Goal: Task Accomplishment & Management: Manage account settings

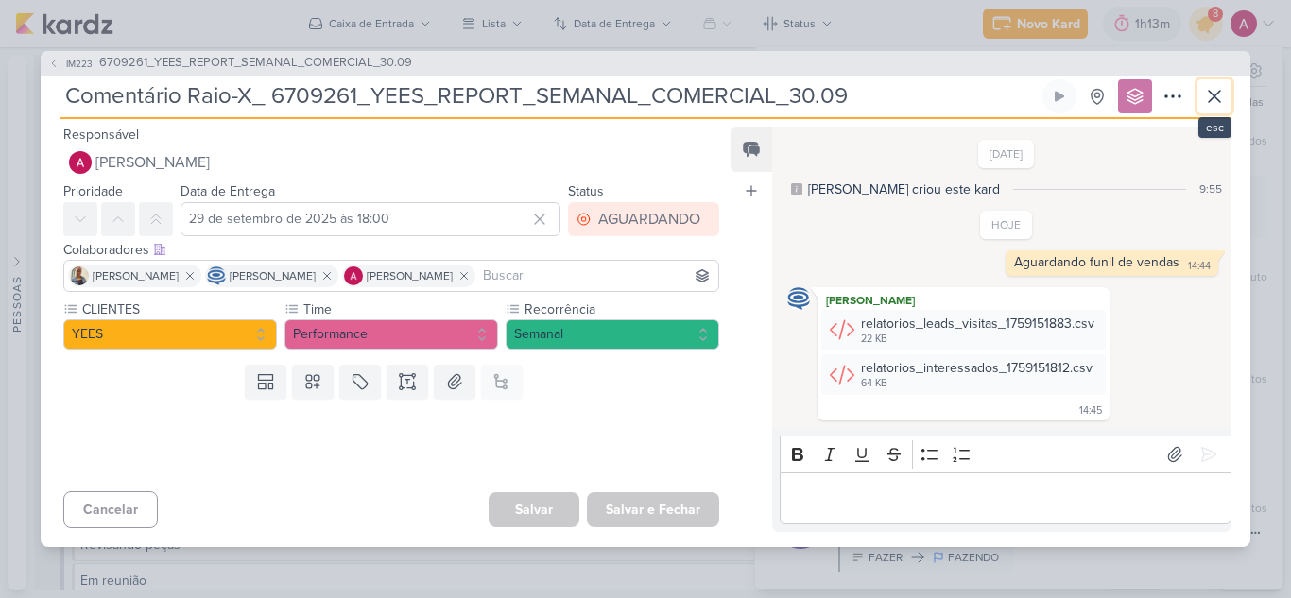
click at [1216, 101] on icon at bounding box center [1214, 96] width 23 height 23
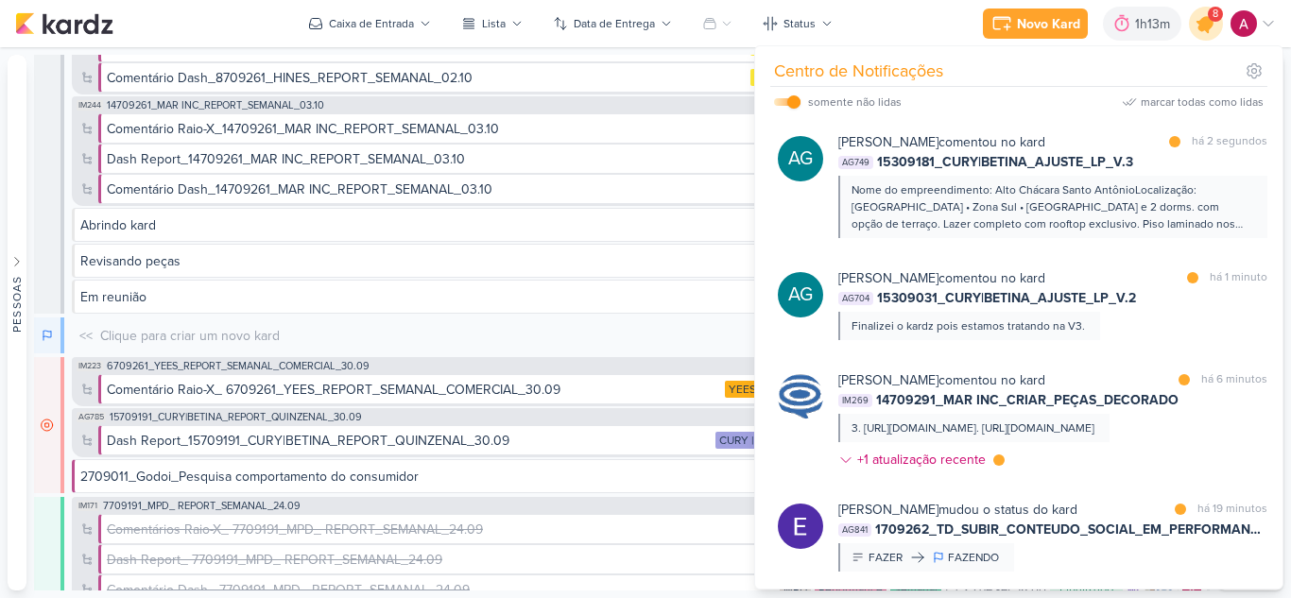
click at [1207, 28] on icon at bounding box center [1206, 23] width 23 height 23
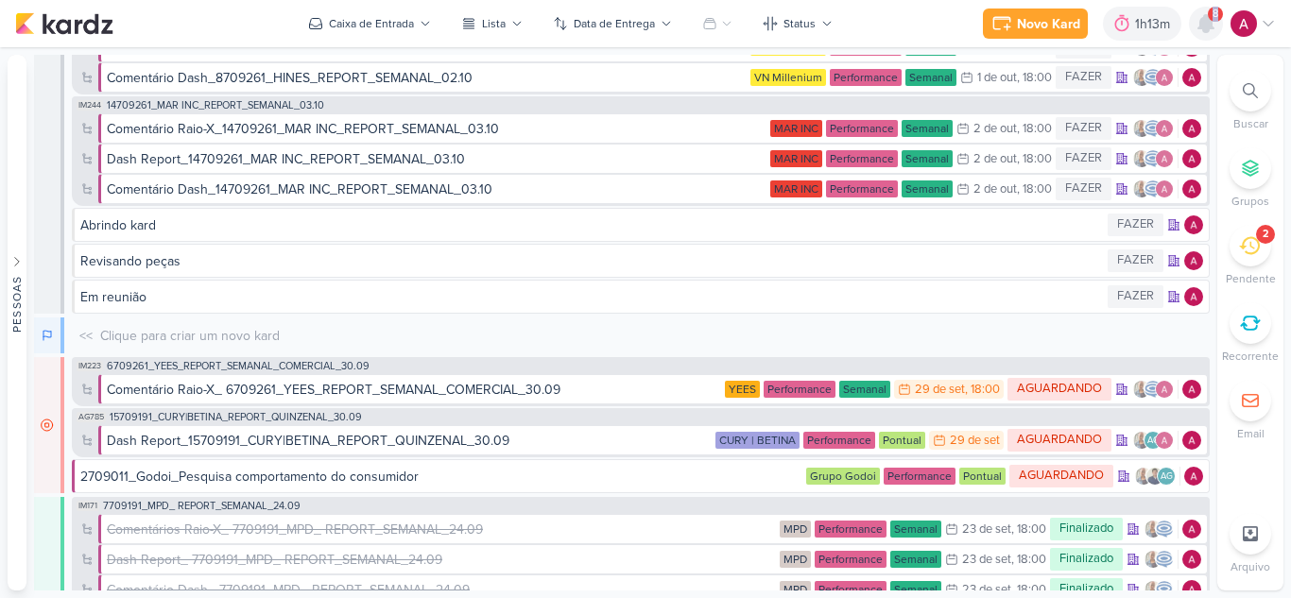
click at [1207, 28] on icon at bounding box center [1205, 23] width 15 height 17
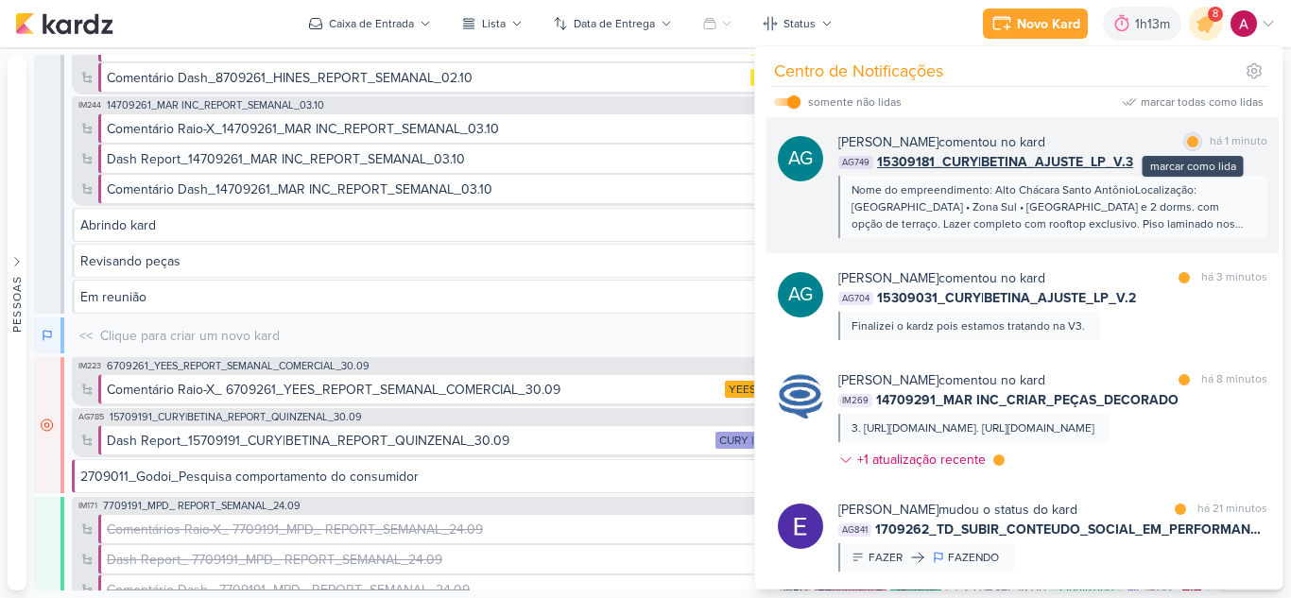
click at [1187, 143] on div at bounding box center [1192, 141] width 11 height 11
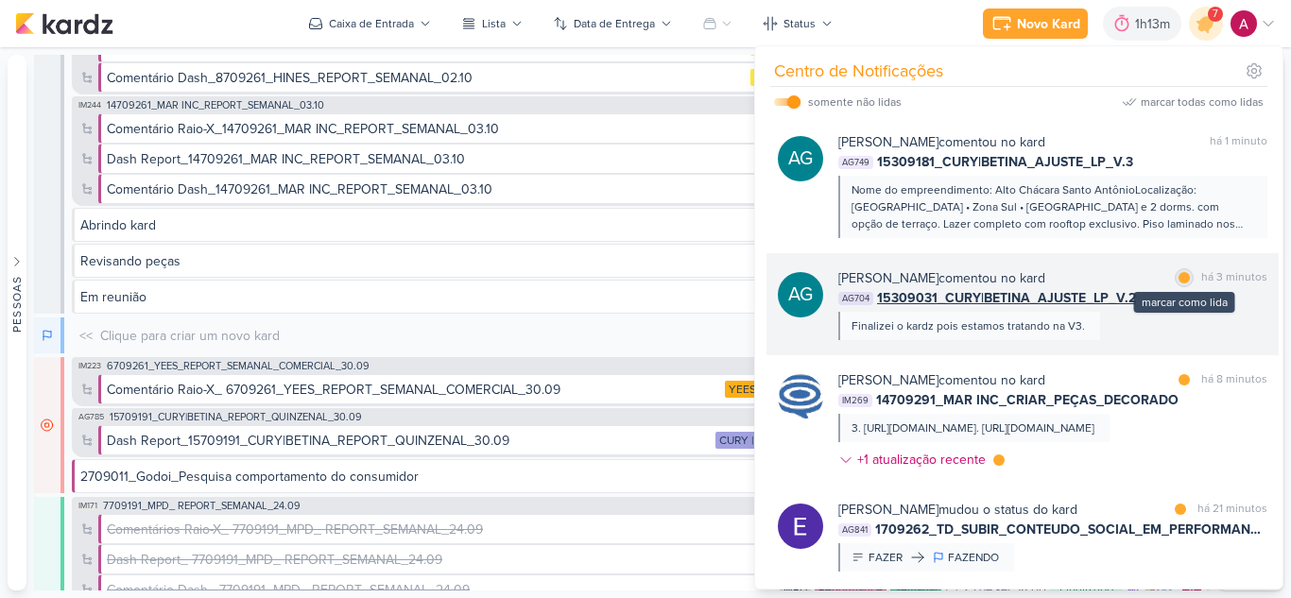
click at [1175, 282] on div "marcar como lida" at bounding box center [1184, 277] width 19 height 19
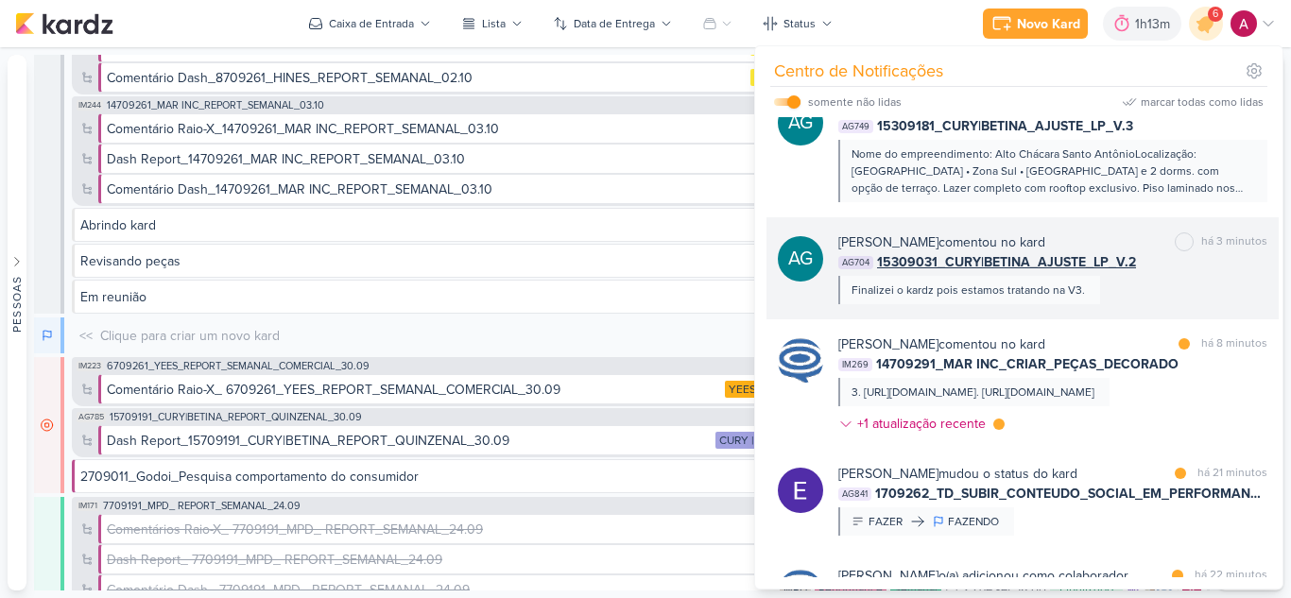
scroll to position [95, 0]
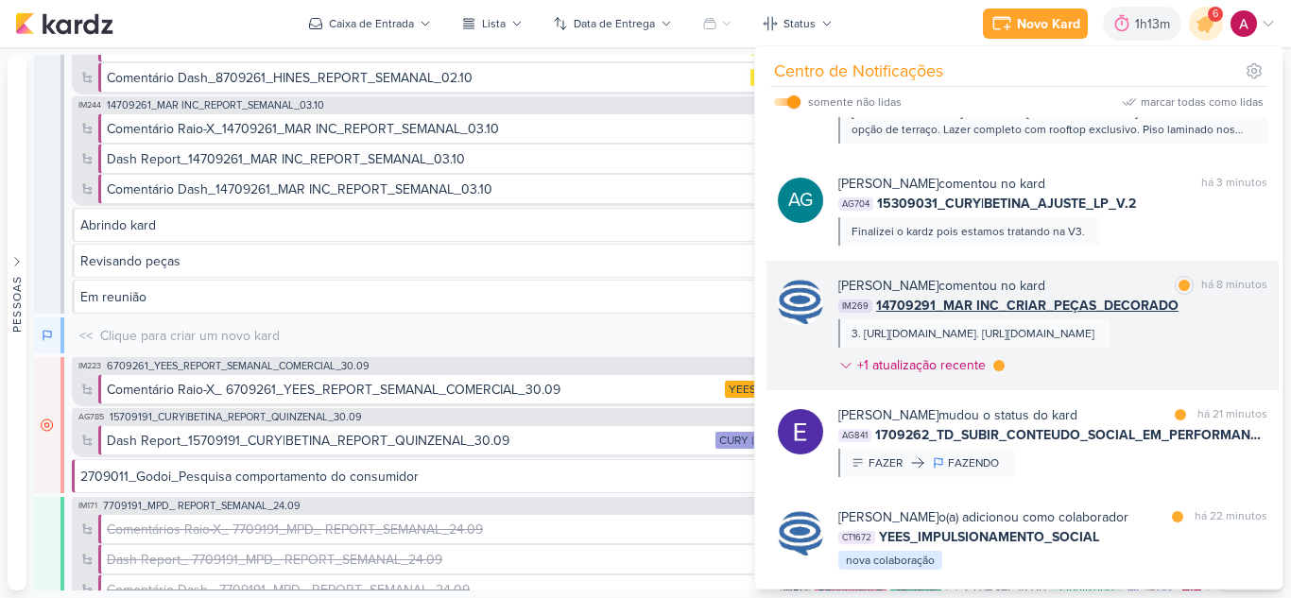
click at [1045, 278] on div "[PERSON_NAME] comentou no kard" at bounding box center [941, 286] width 207 height 20
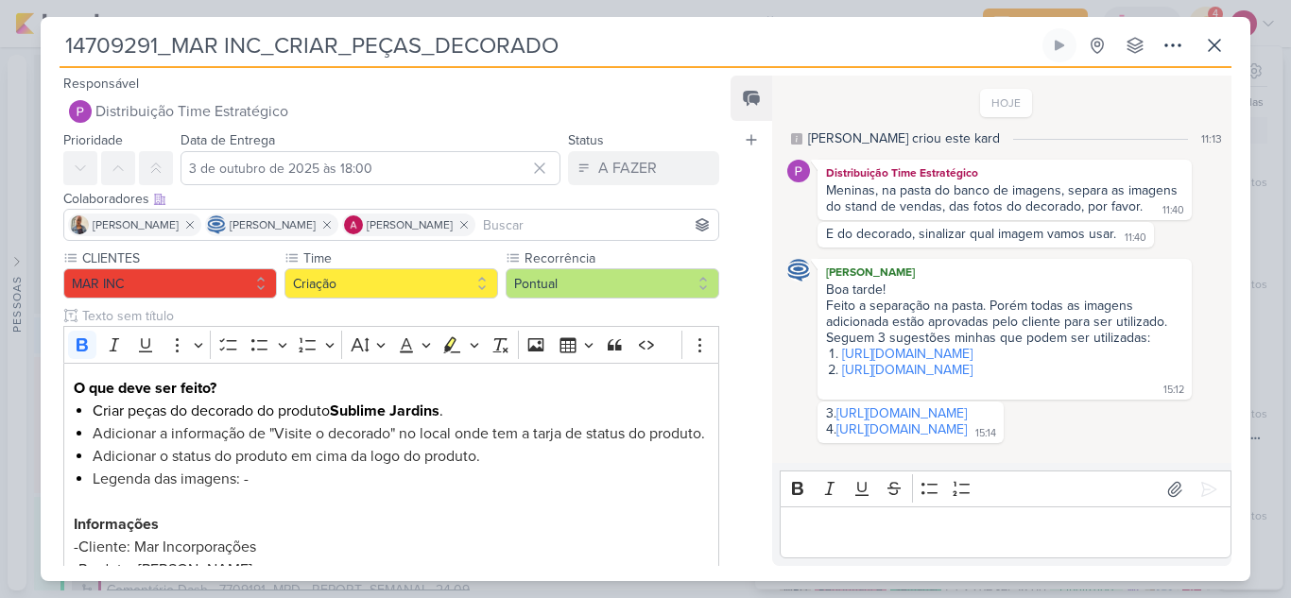
scroll to position [80, 0]
drag, startPoint x: 1014, startPoint y: 272, endPoint x: 720, endPoint y: 122, distance: 330.1
click at [972, 346] on link "[URL][DOMAIN_NAME]" at bounding box center [907, 354] width 130 height 16
click at [901, 362] on link "[URL][DOMAIN_NAME]" at bounding box center [907, 370] width 130 height 16
click at [967, 405] on link "[URL][DOMAIN_NAME]" at bounding box center [901, 413] width 130 height 16
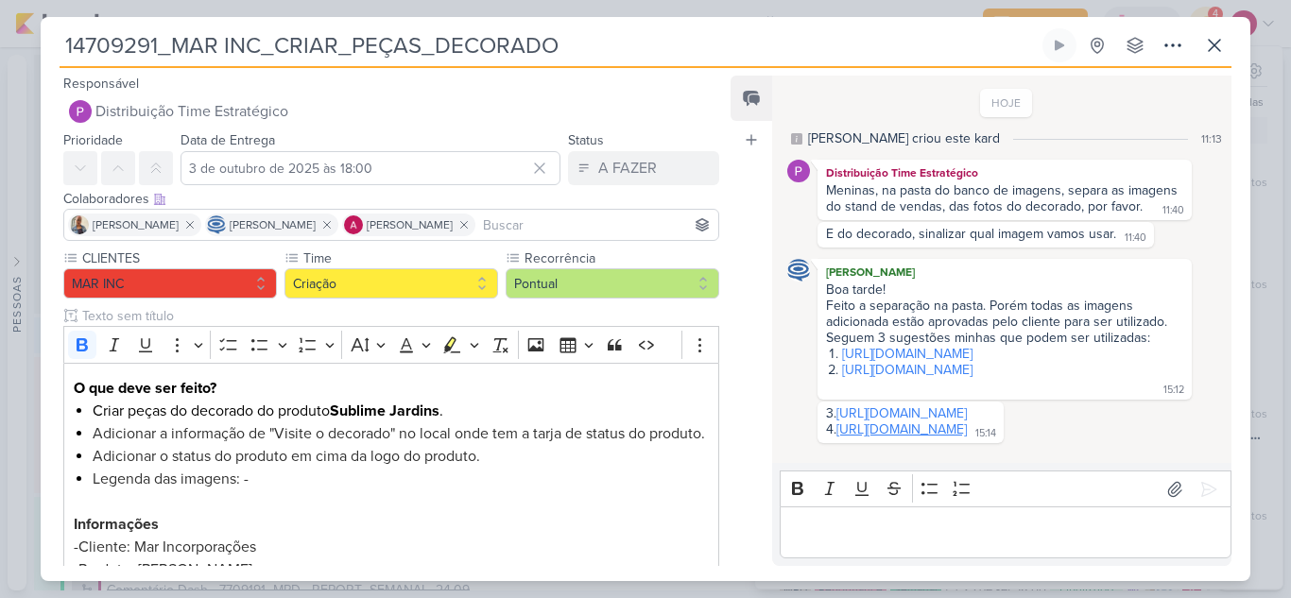
click at [881, 432] on link "[URL][DOMAIN_NAME]" at bounding box center [901, 429] width 130 height 16
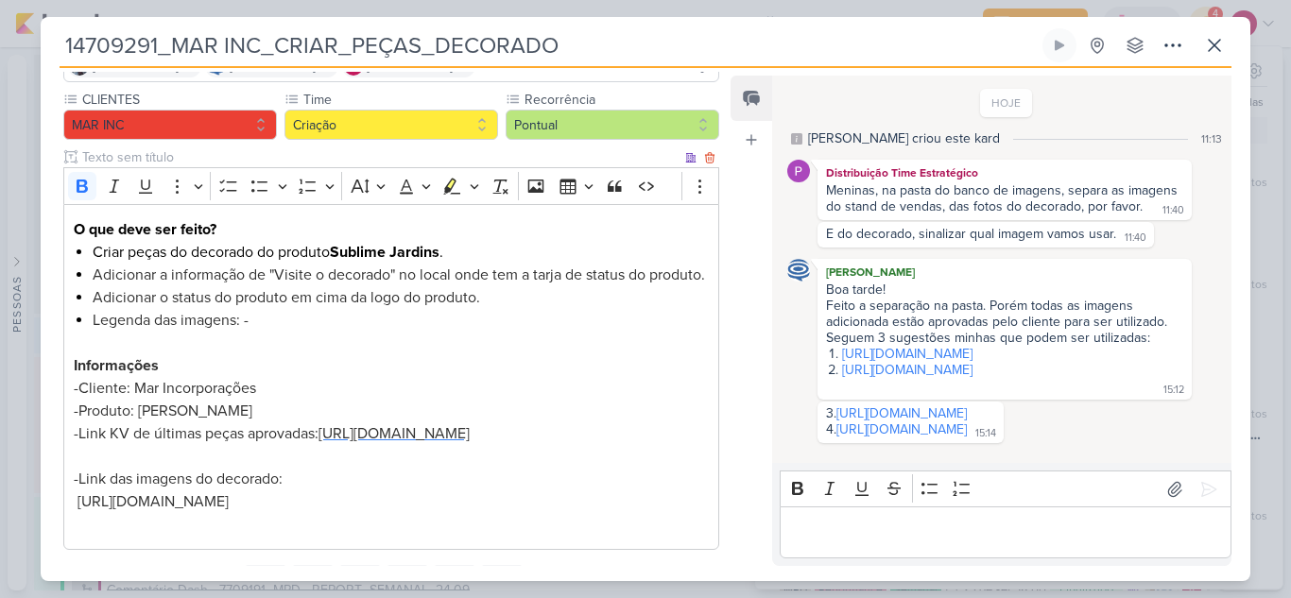
scroll to position [0, 0]
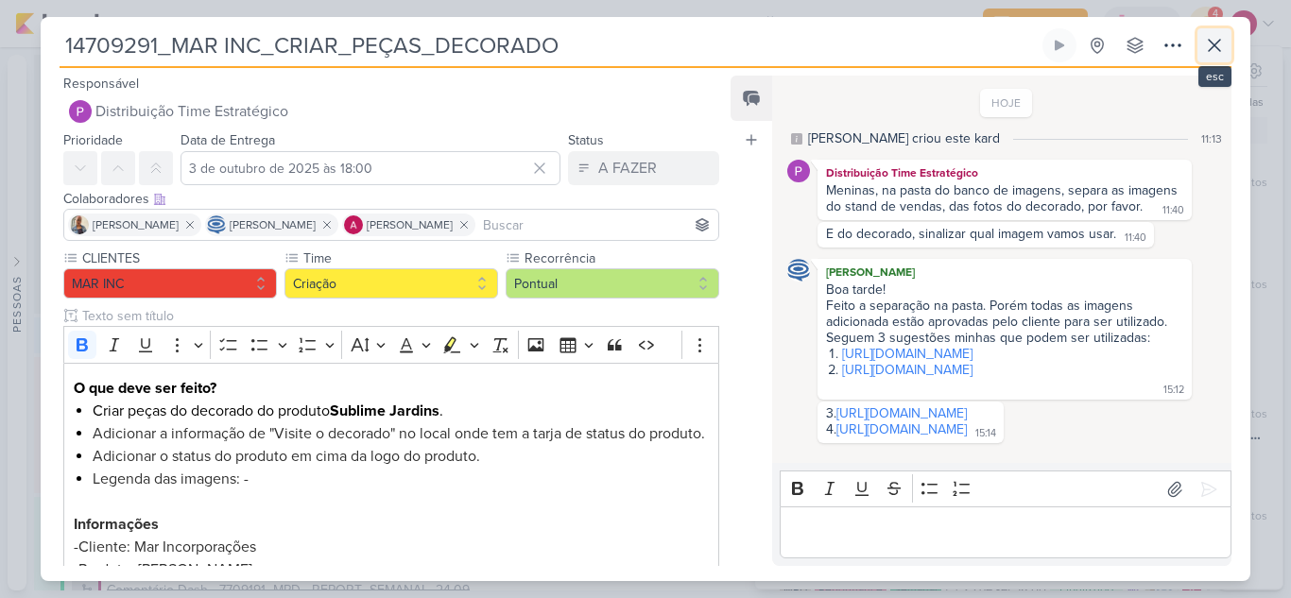
click at [1214, 43] on icon at bounding box center [1214, 45] width 11 height 11
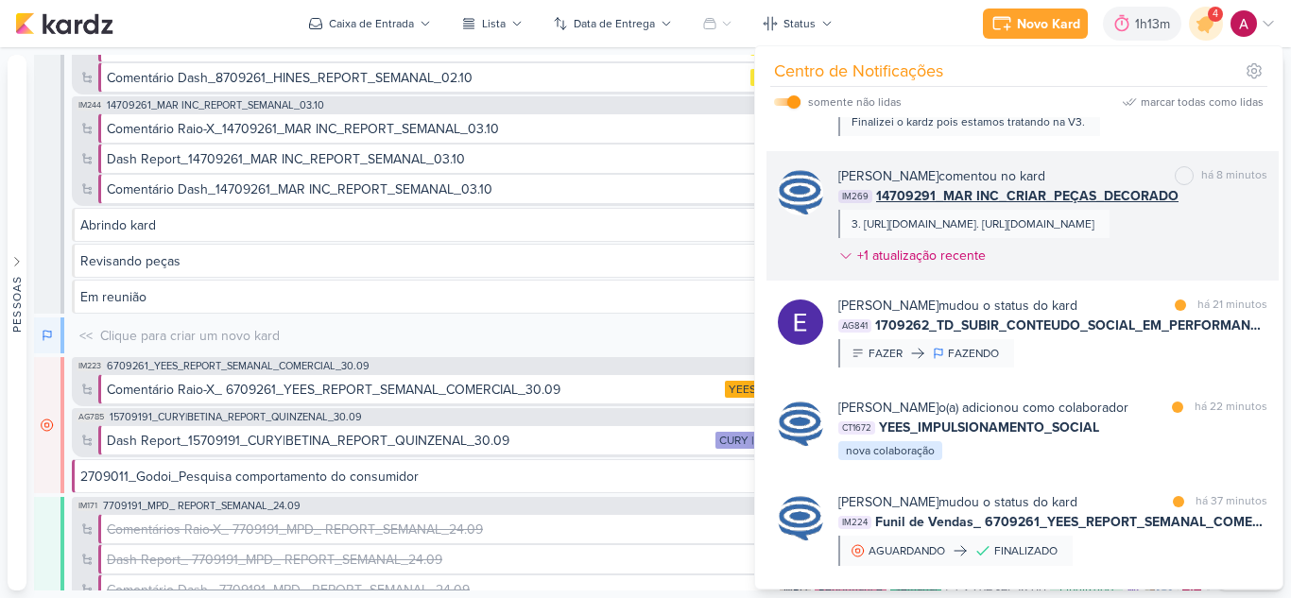
scroll to position [284, 0]
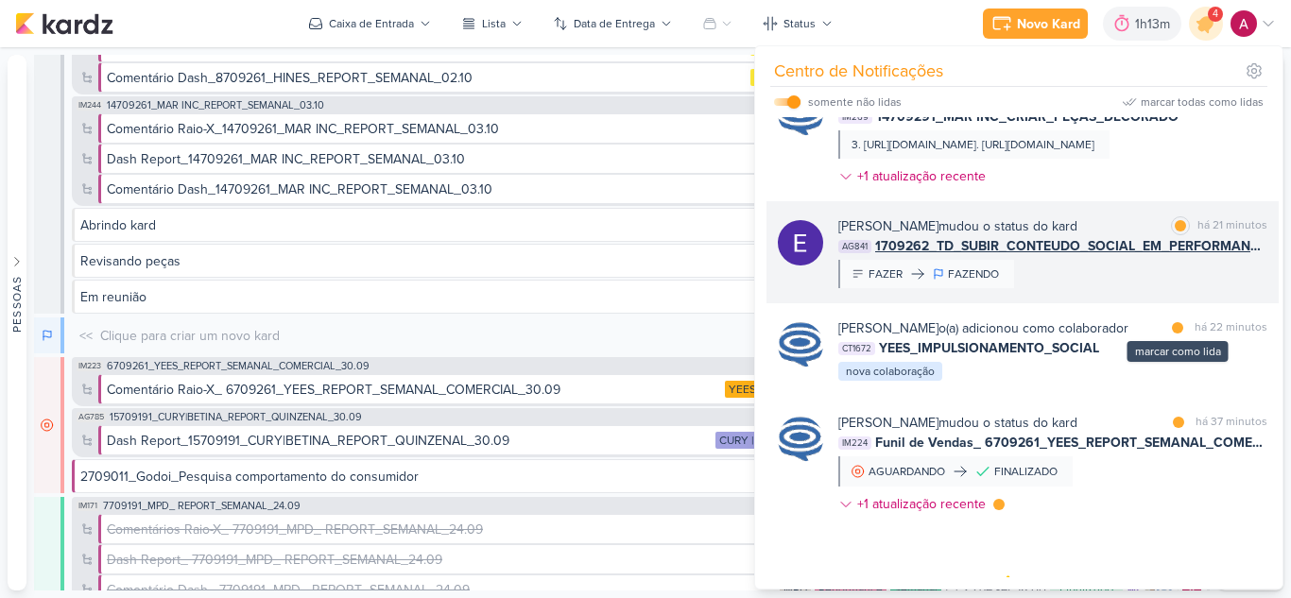
drag, startPoint x: 1164, startPoint y: 356, endPoint x: 1176, endPoint y: 329, distance: 29.7
click at [1168, 337] on div "marcar como lida" at bounding box center [1177, 327] width 19 height 19
click at [1179, 235] on div "marcar como lida" at bounding box center [1180, 225] width 19 height 19
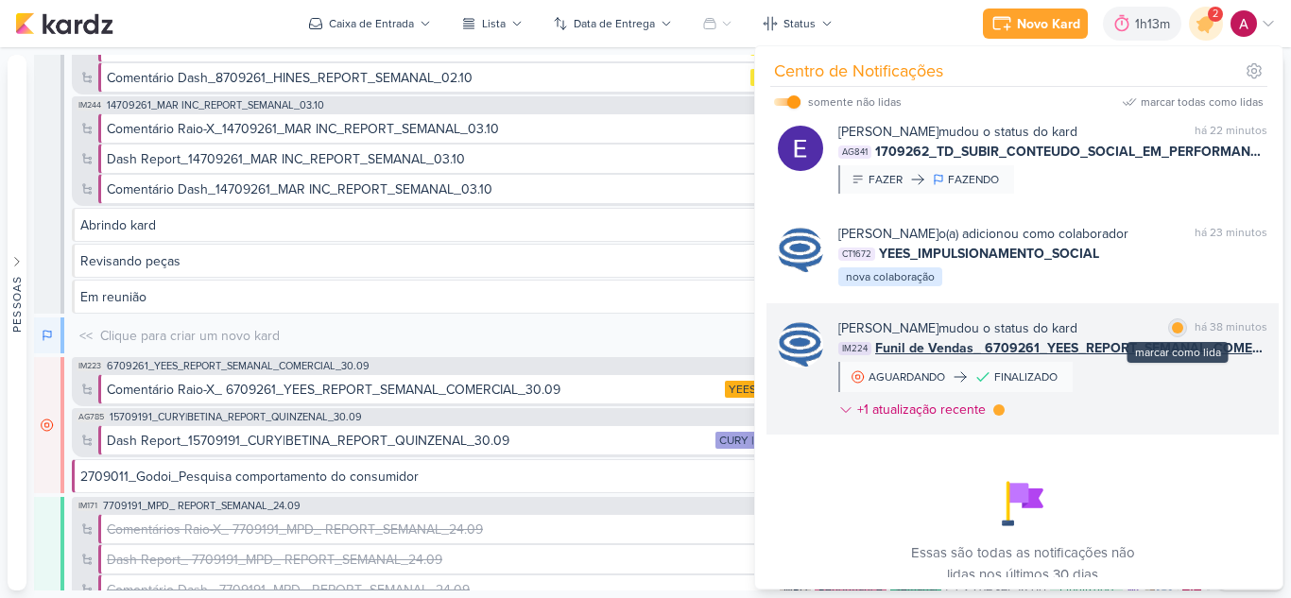
click at [1172, 334] on div at bounding box center [1177, 327] width 11 height 11
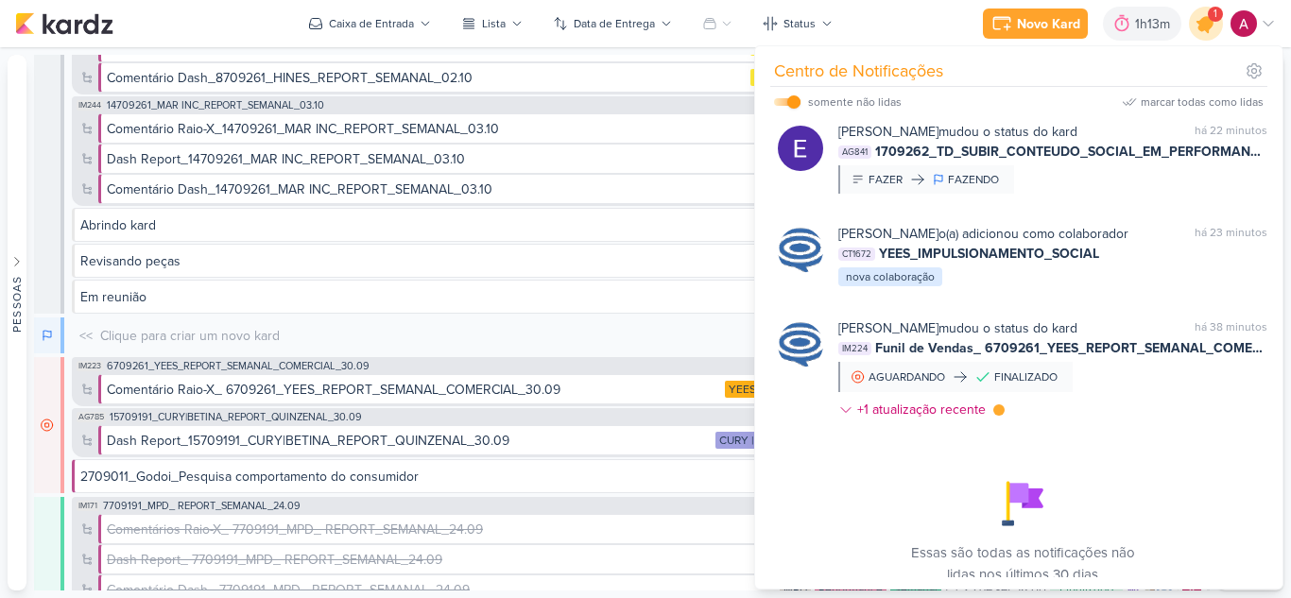
click at [1206, 30] on icon at bounding box center [1206, 23] width 23 height 23
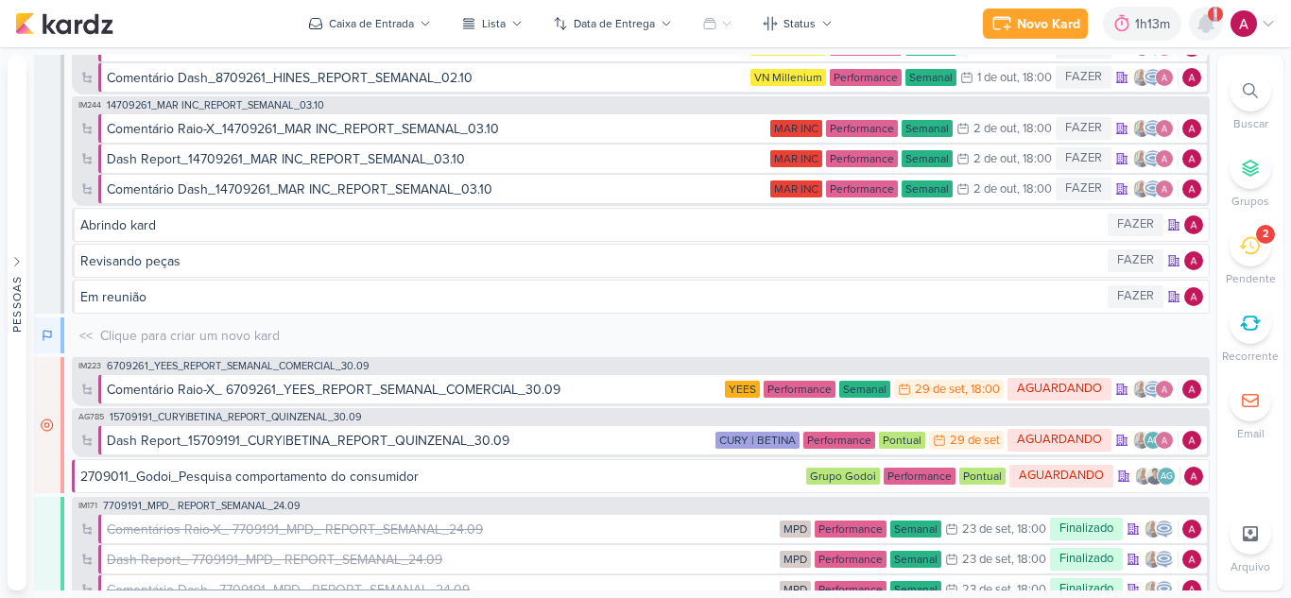
click at [1206, 30] on icon at bounding box center [1205, 23] width 15 height 17
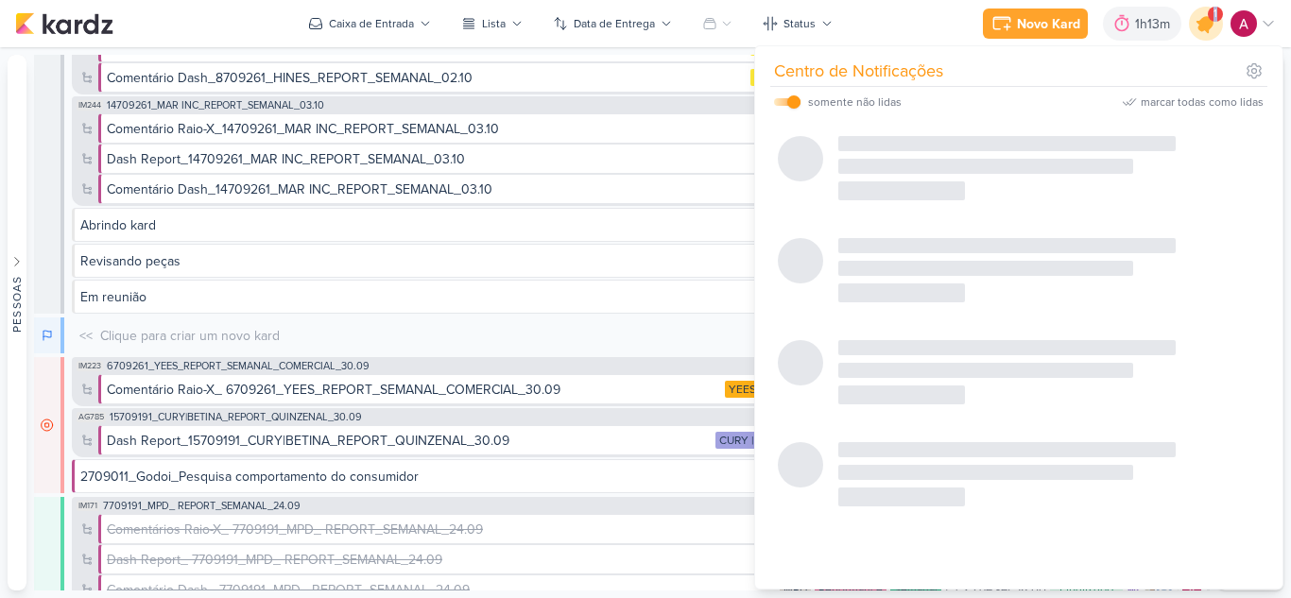
scroll to position [0, 0]
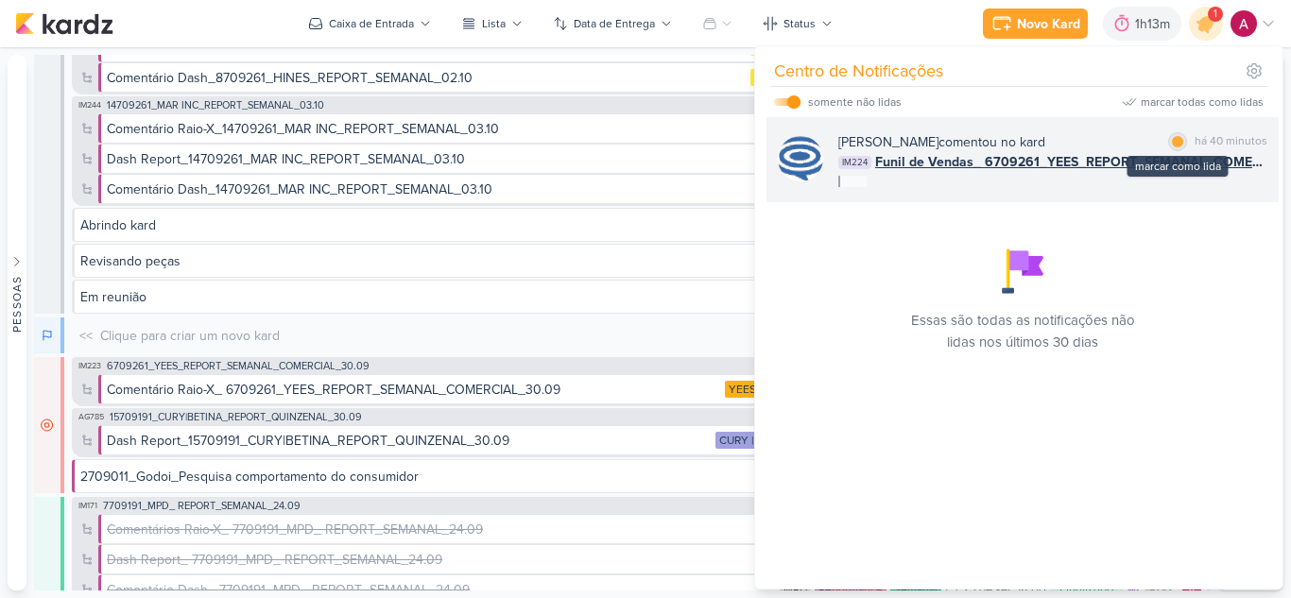
click at [1168, 142] on div "marcar como lida" at bounding box center [1177, 141] width 19 height 19
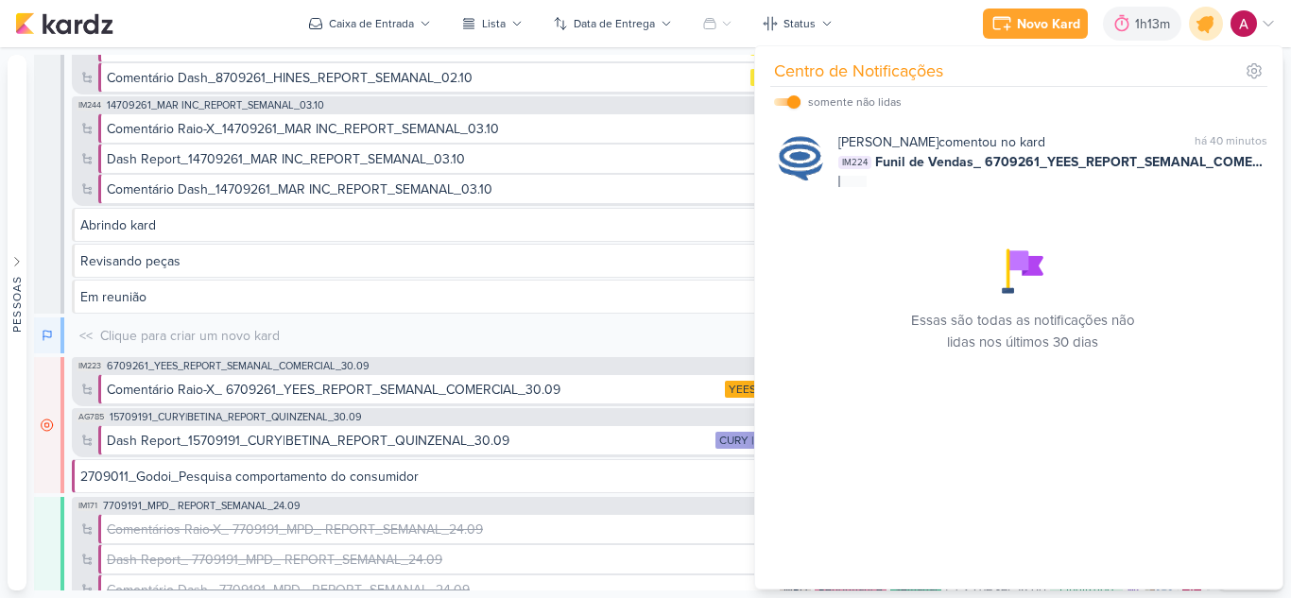
click at [1197, 30] on icon at bounding box center [1206, 24] width 32 height 32
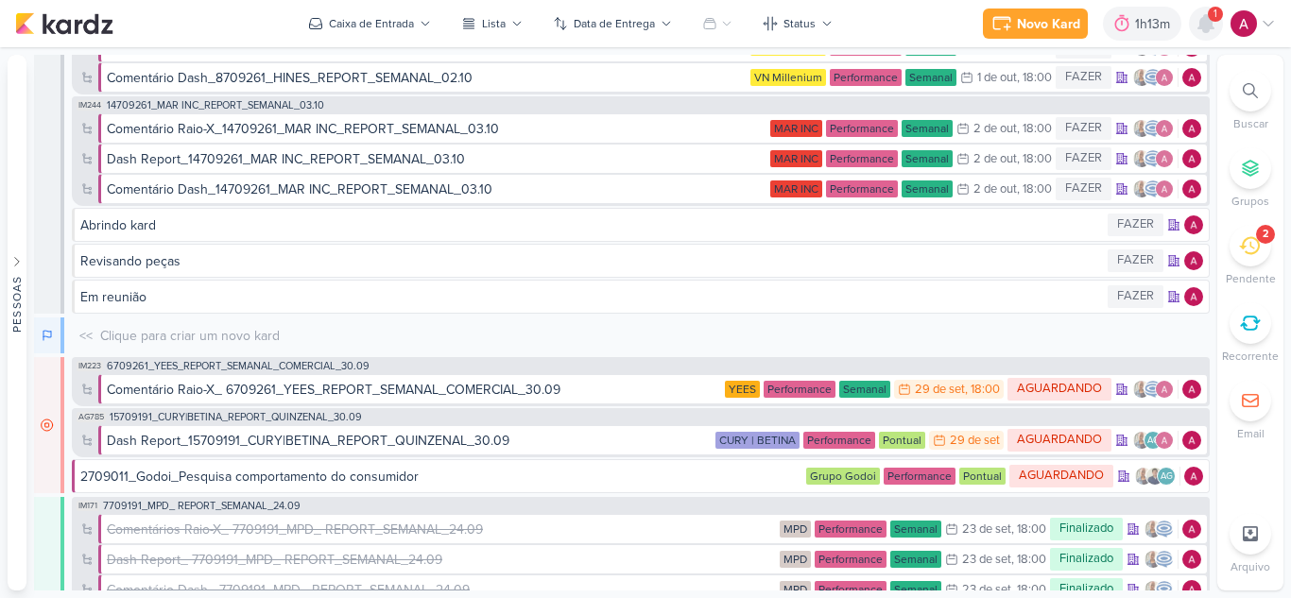
click at [1212, 24] on icon at bounding box center [1205, 23] width 15 height 17
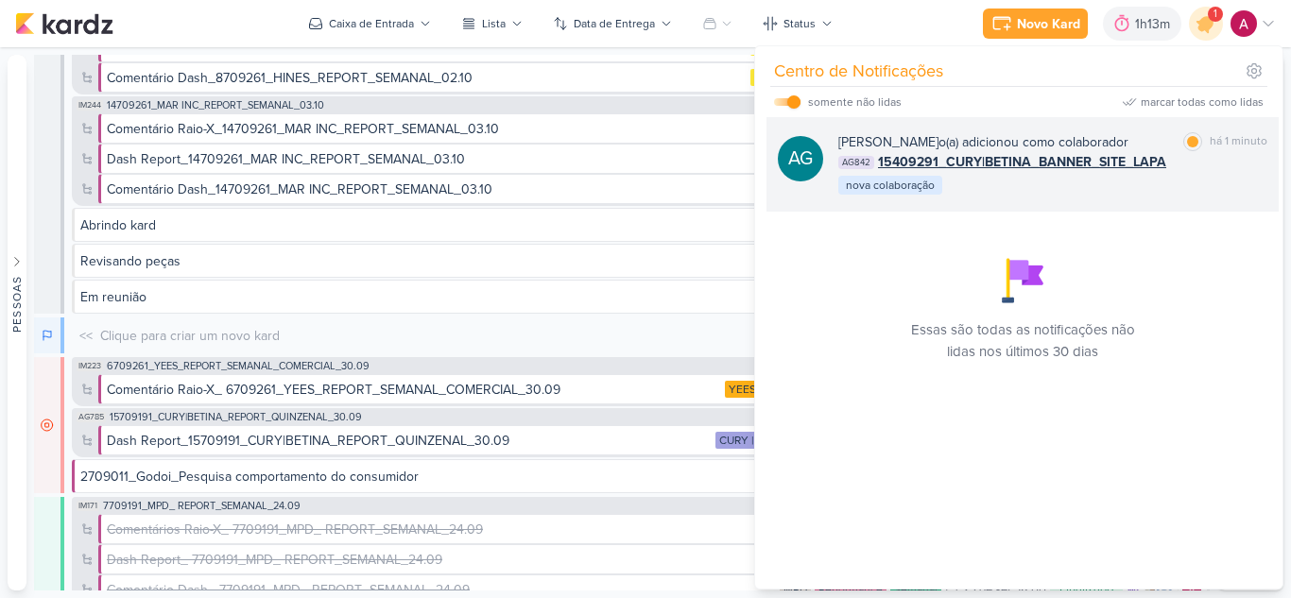
click at [1126, 135] on div "[PERSON_NAME] o(a) adicionou como colaborador" at bounding box center [983, 142] width 290 height 20
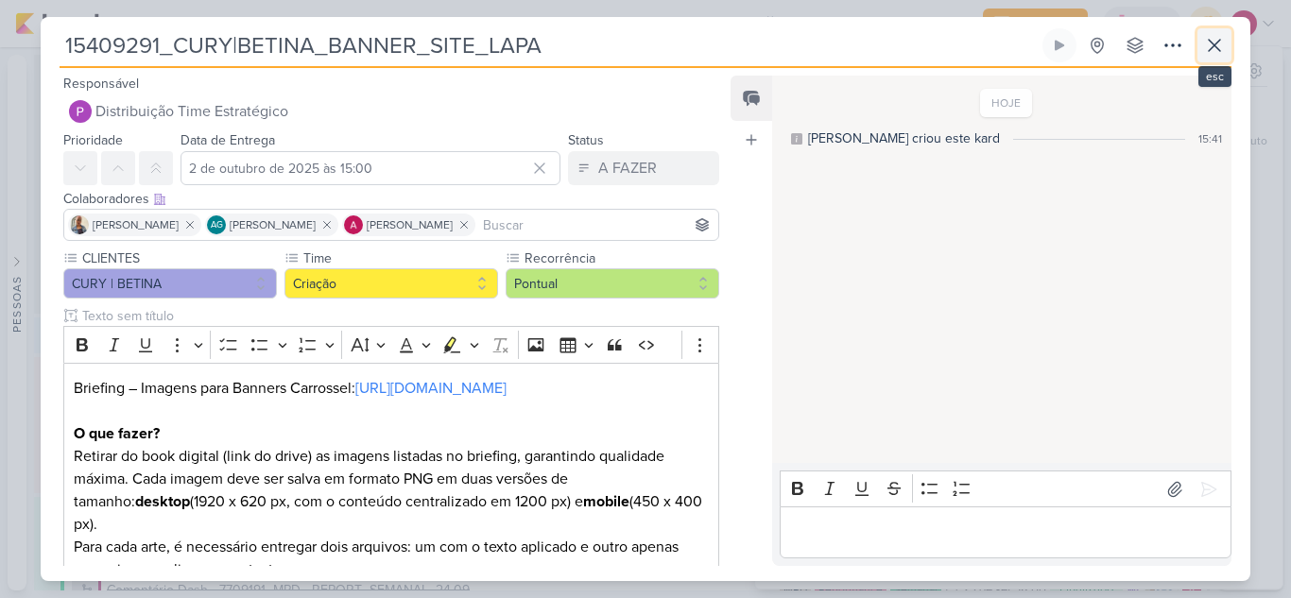
click at [1225, 38] on icon at bounding box center [1214, 45] width 23 height 23
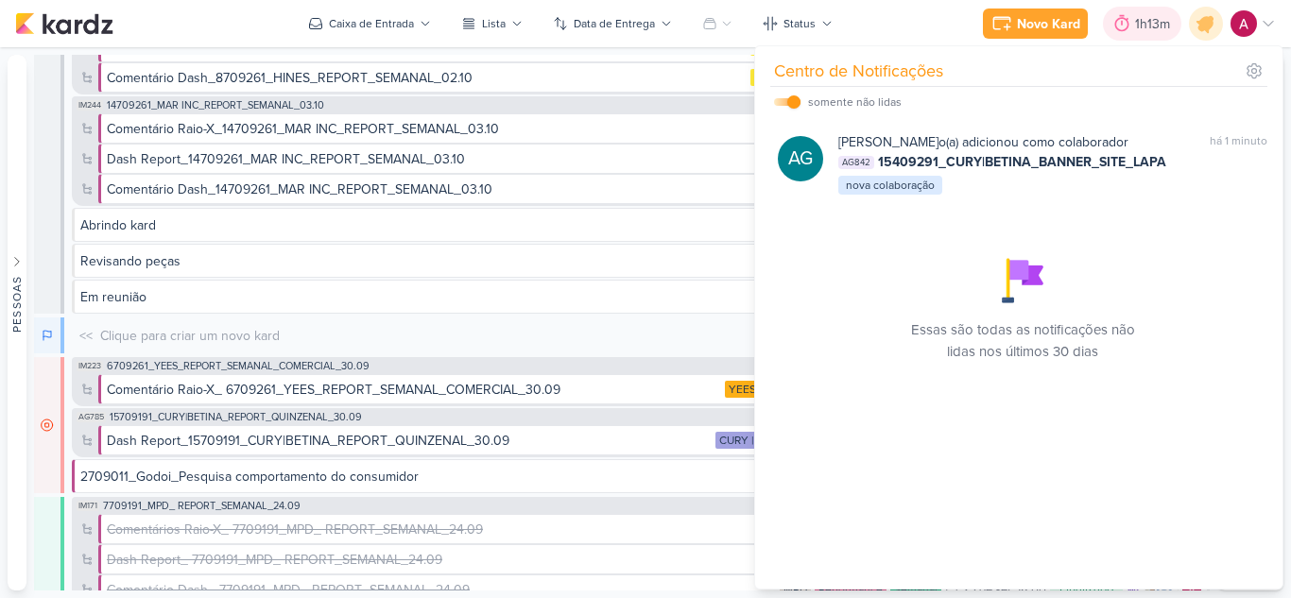
drag, startPoint x: 1203, startPoint y: 22, endPoint x: 1176, endPoint y: 12, distance: 29.0
click at [1200, 18] on icon at bounding box center [1206, 24] width 32 height 32
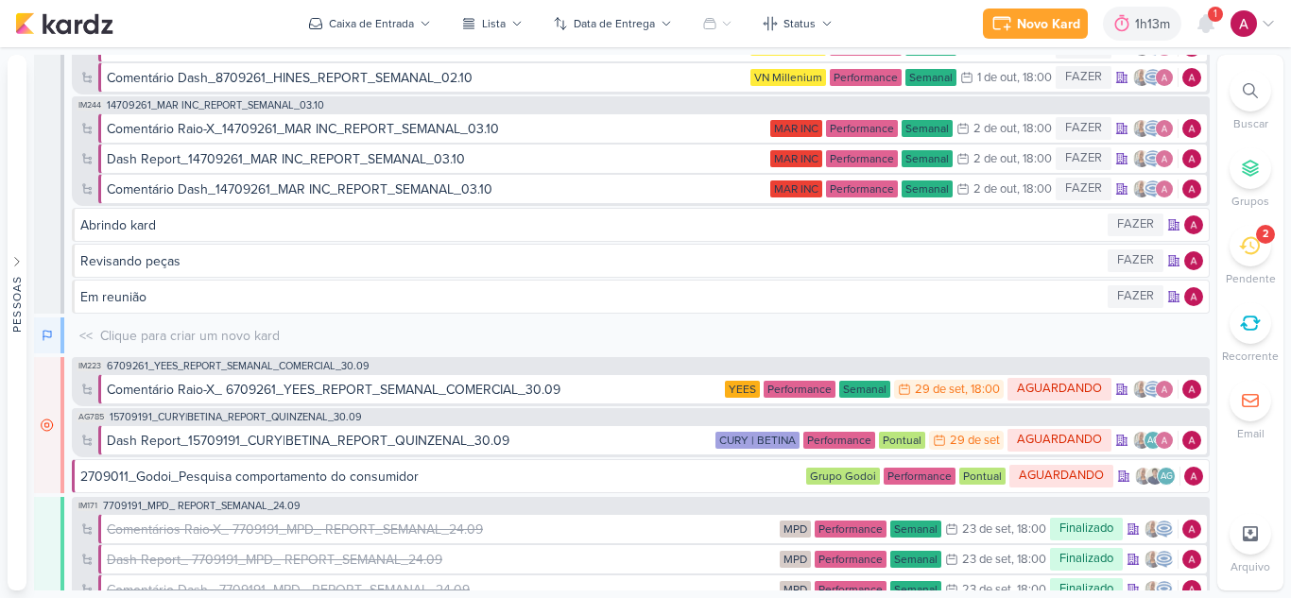
click at [1213, 22] on span "1" at bounding box center [1215, 14] width 4 height 15
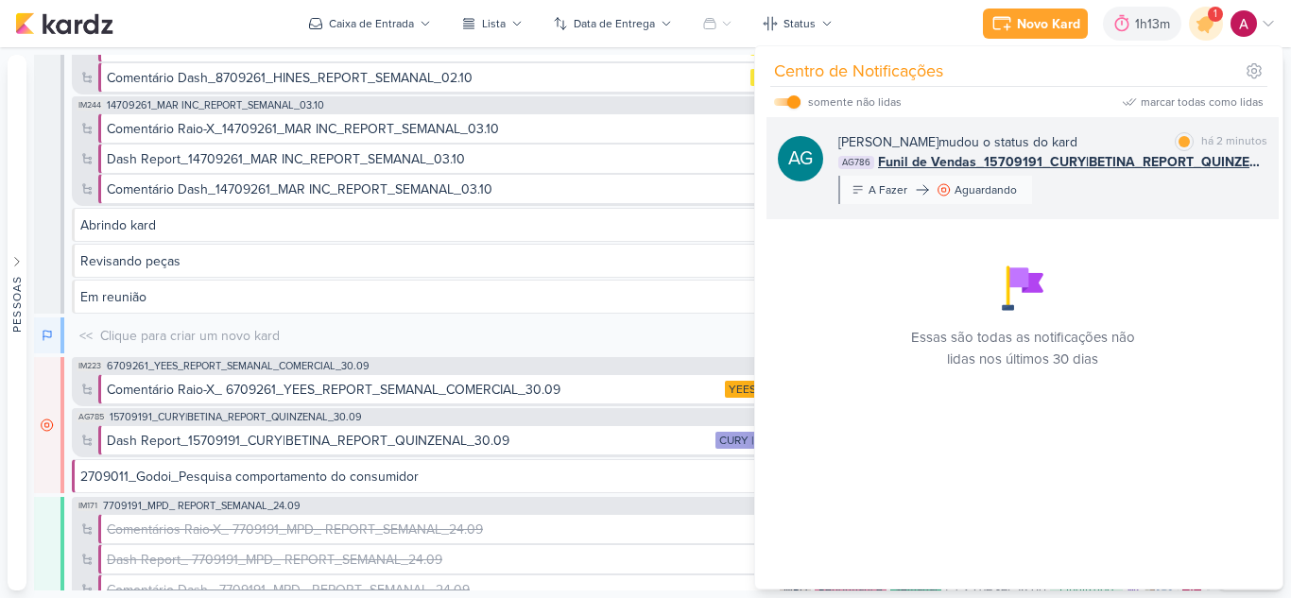
click at [1146, 176] on div "[PERSON_NAME] mudou o status do kard marcar como lida há 2 minutos AG786 Funil …" at bounding box center [1052, 168] width 429 height 72
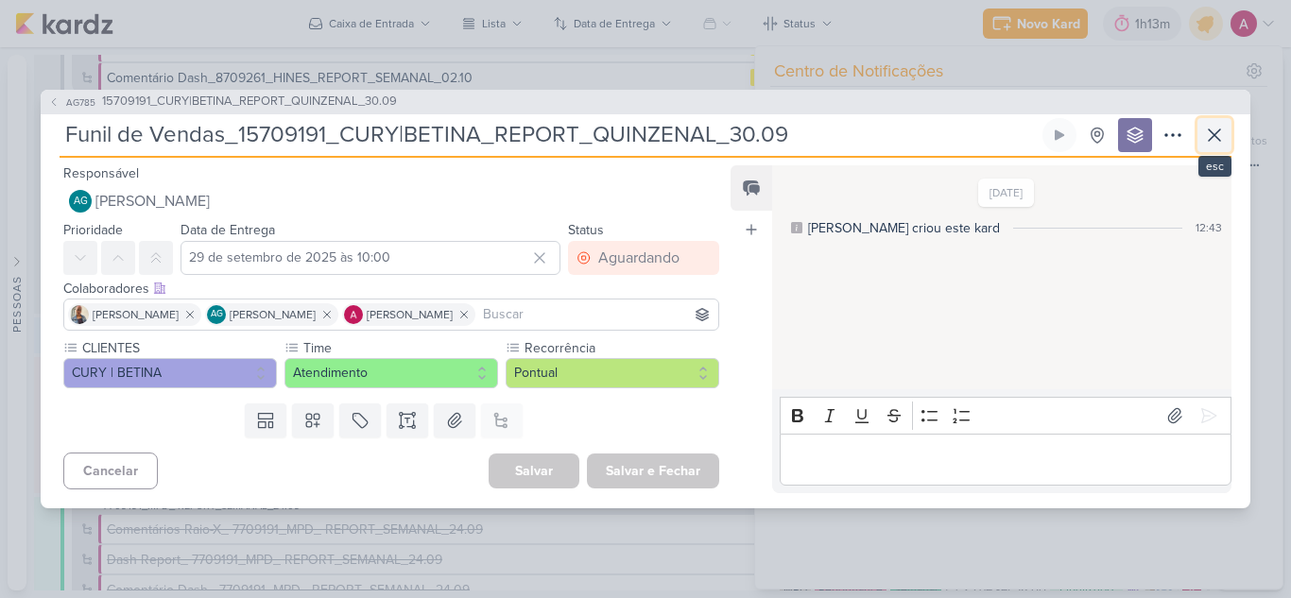
click at [1205, 134] on icon at bounding box center [1214, 135] width 23 height 23
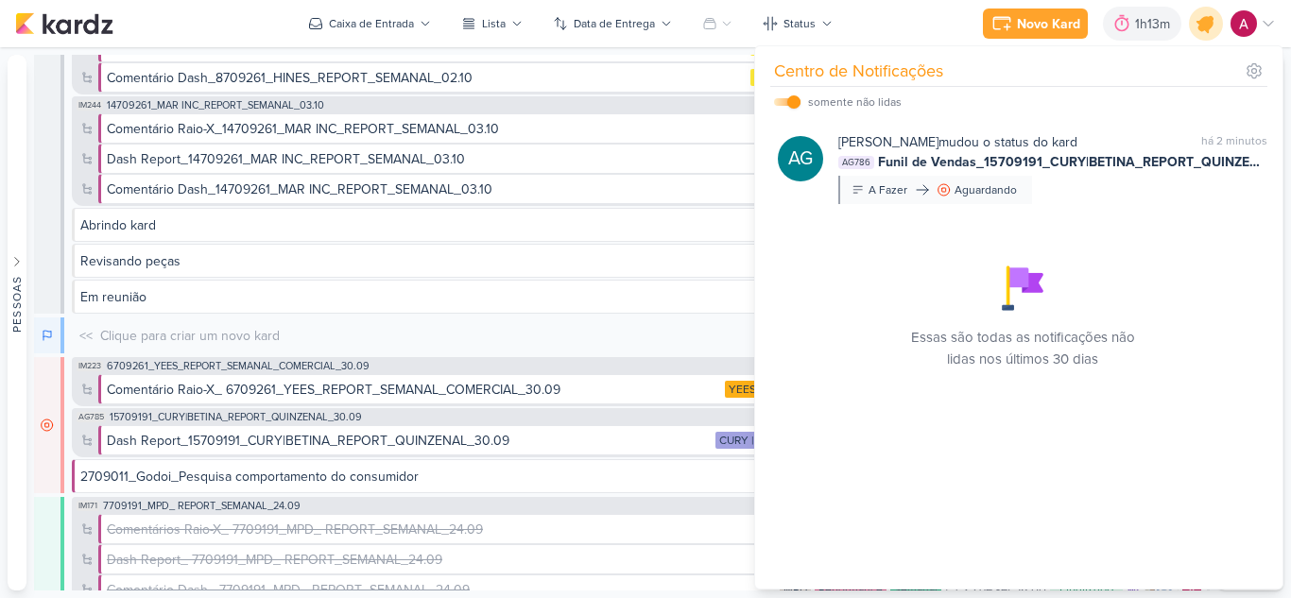
click at [1204, 25] on icon at bounding box center [1206, 23] width 23 height 23
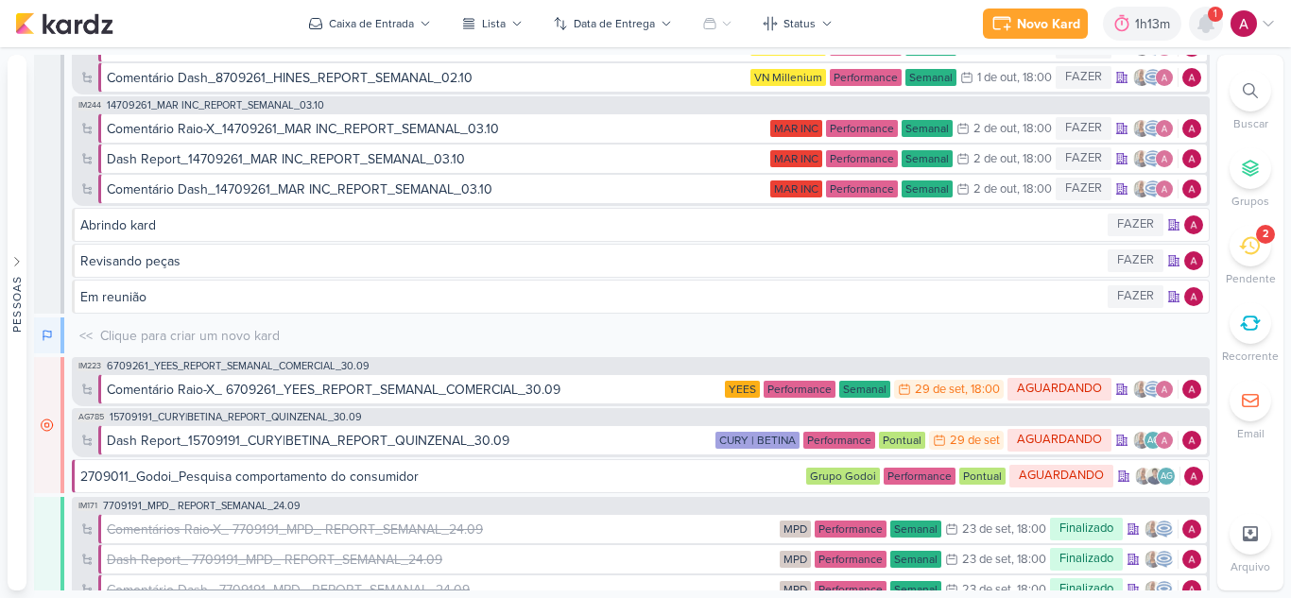
click at [1200, 27] on icon at bounding box center [1205, 23] width 15 height 17
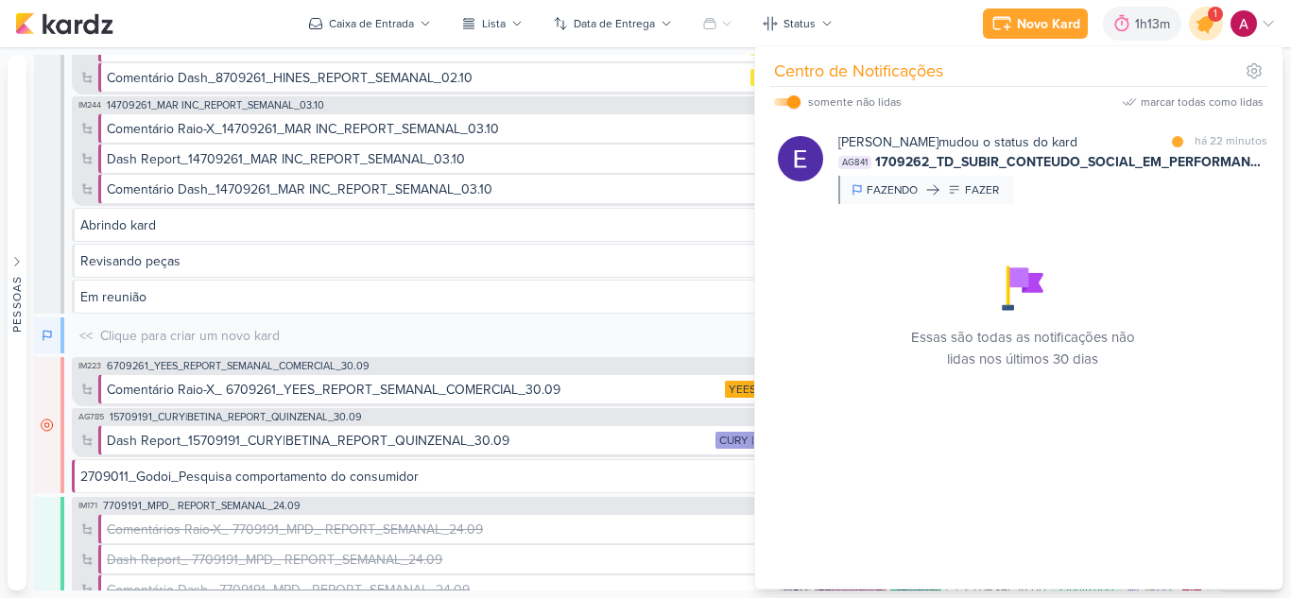
click at [1200, 27] on icon at bounding box center [1206, 23] width 23 height 23
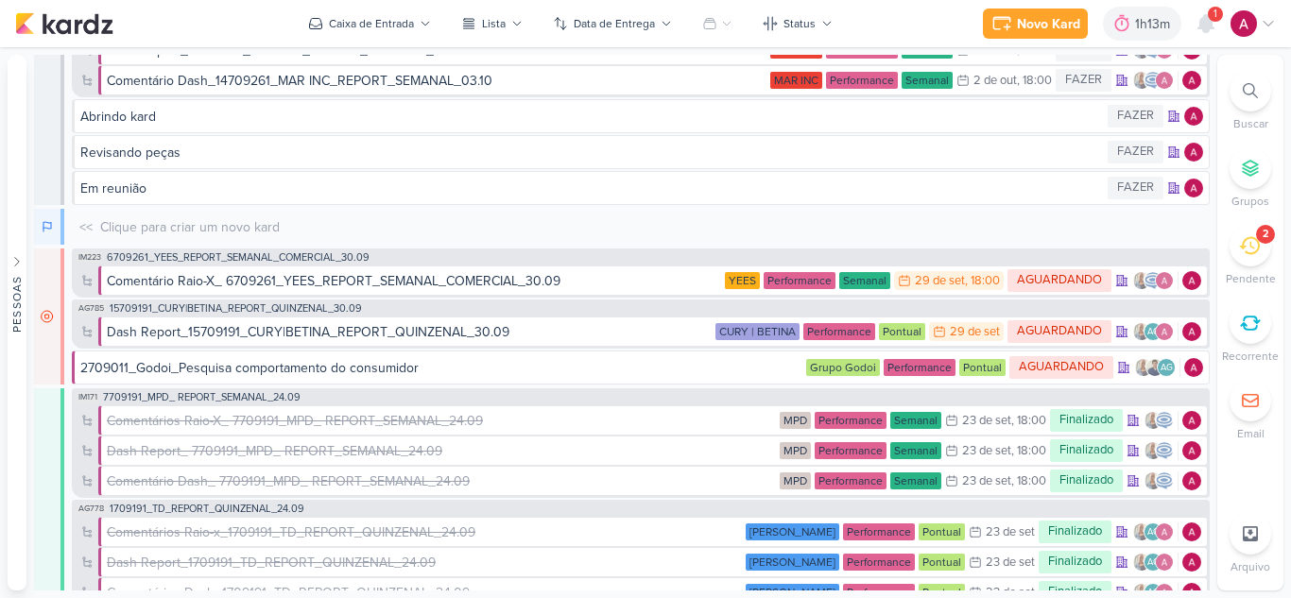
scroll to position [473, 0]
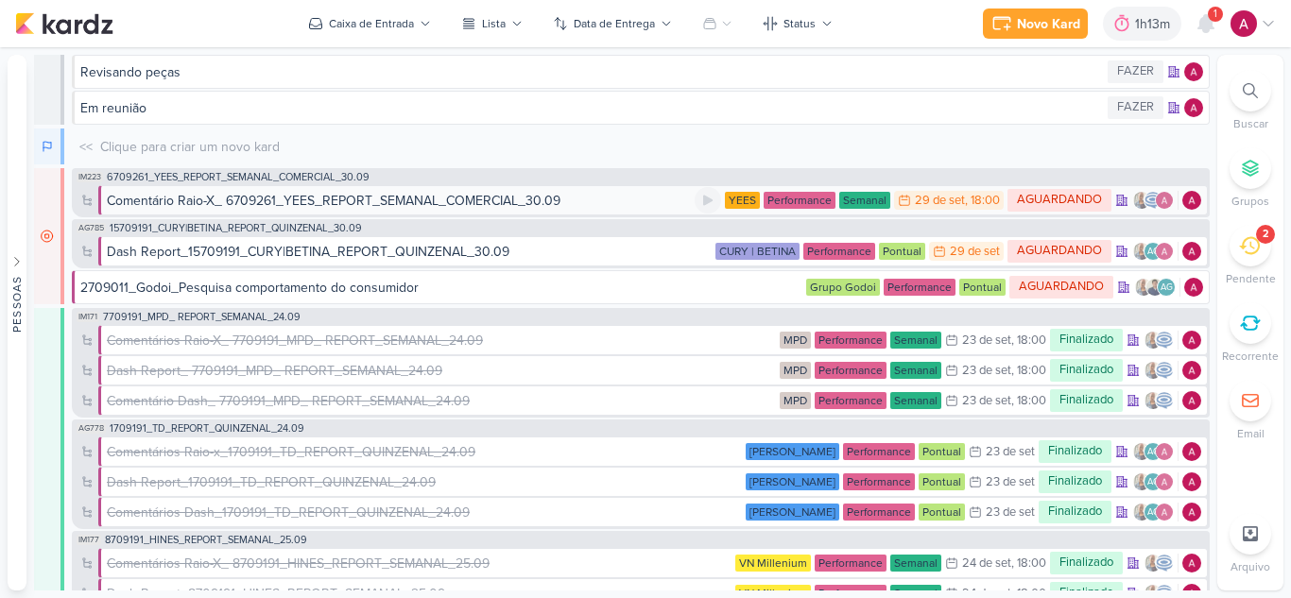
click at [430, 203] on div "Comentário Raio-X_ 6709261_YEES_REPORT_SEMANAL_COMERCIAL_30.09" at bounding box center [334, 201] width 454 height 20
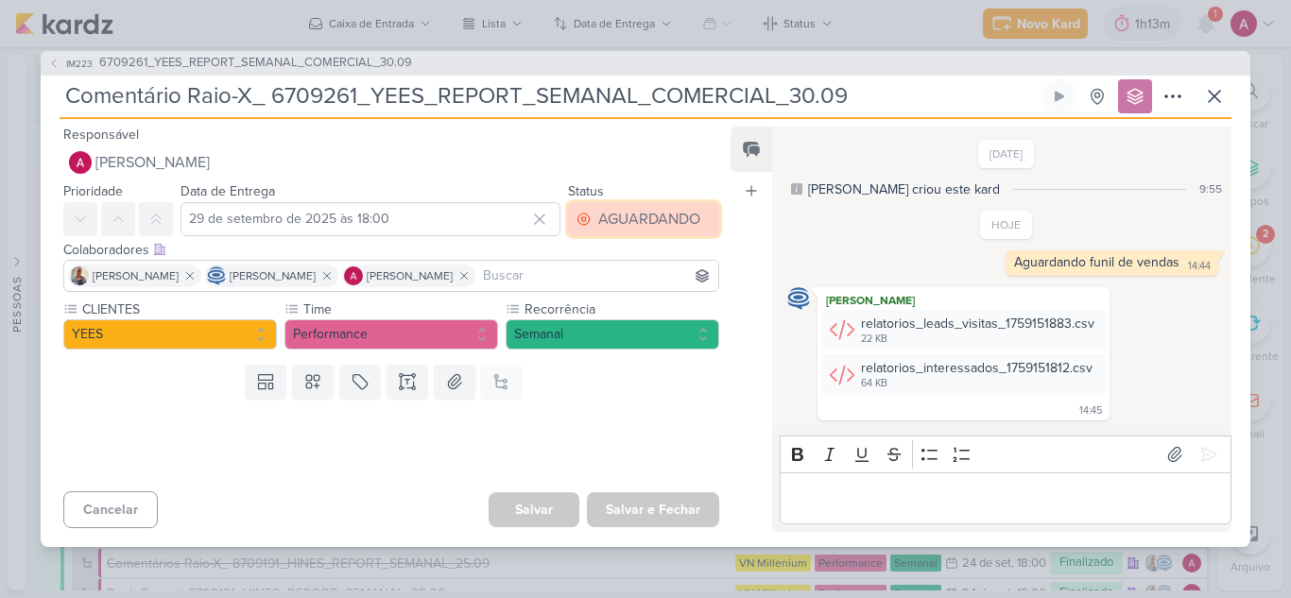
click at [678, 222] on div "AGUARDANDO" at bounding box center [649, 219] width 102 height 23
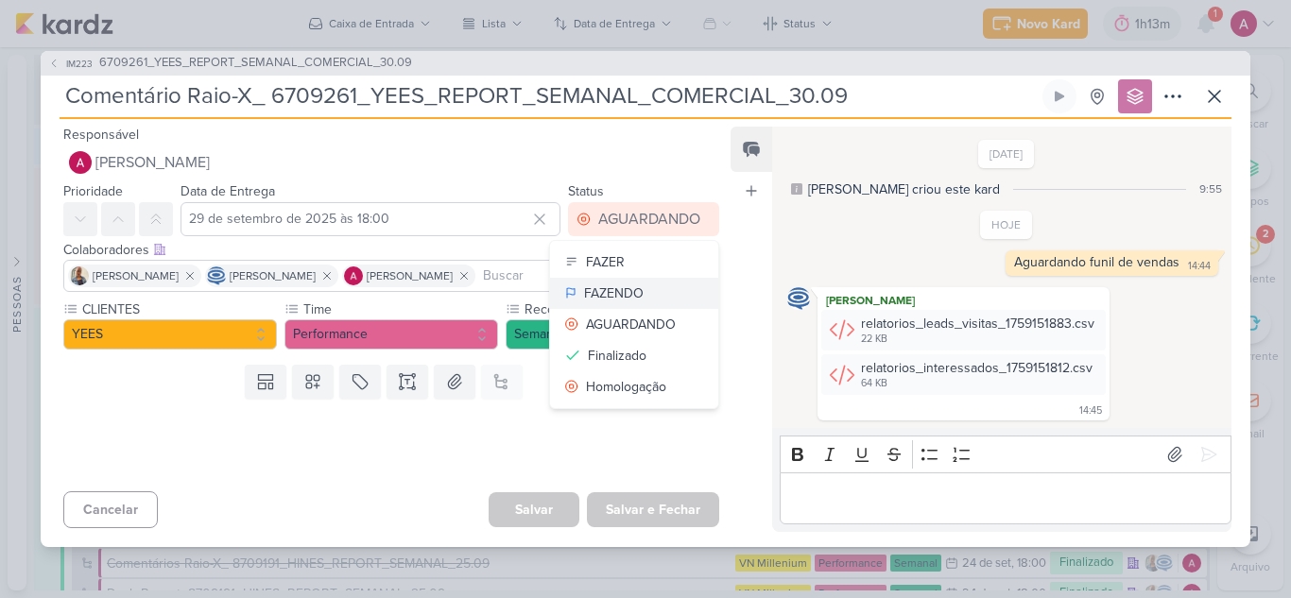
click at [650, 293] on button "FAZENDO" at bounding box center [634, 293] width 168 height 31
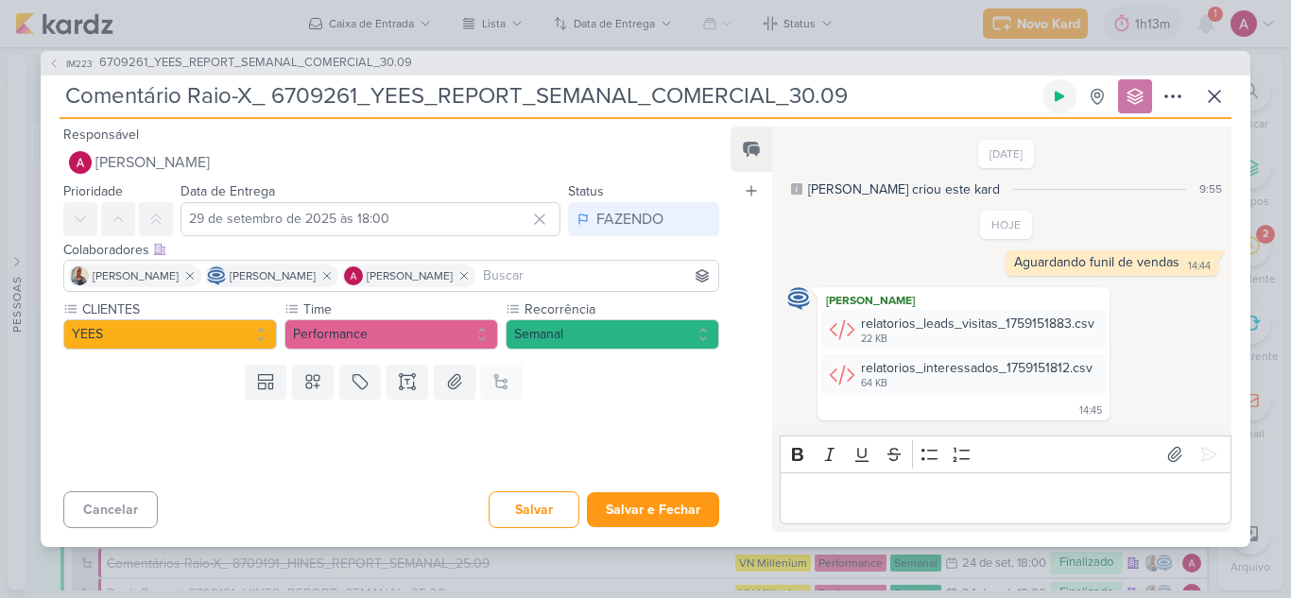
click at [1063, 95] on icon at bounding box center [1059, 96] width 15 height 15
click at [548, 509] on button "Salvar" at bounding box center [534, 509] width 91 height 37
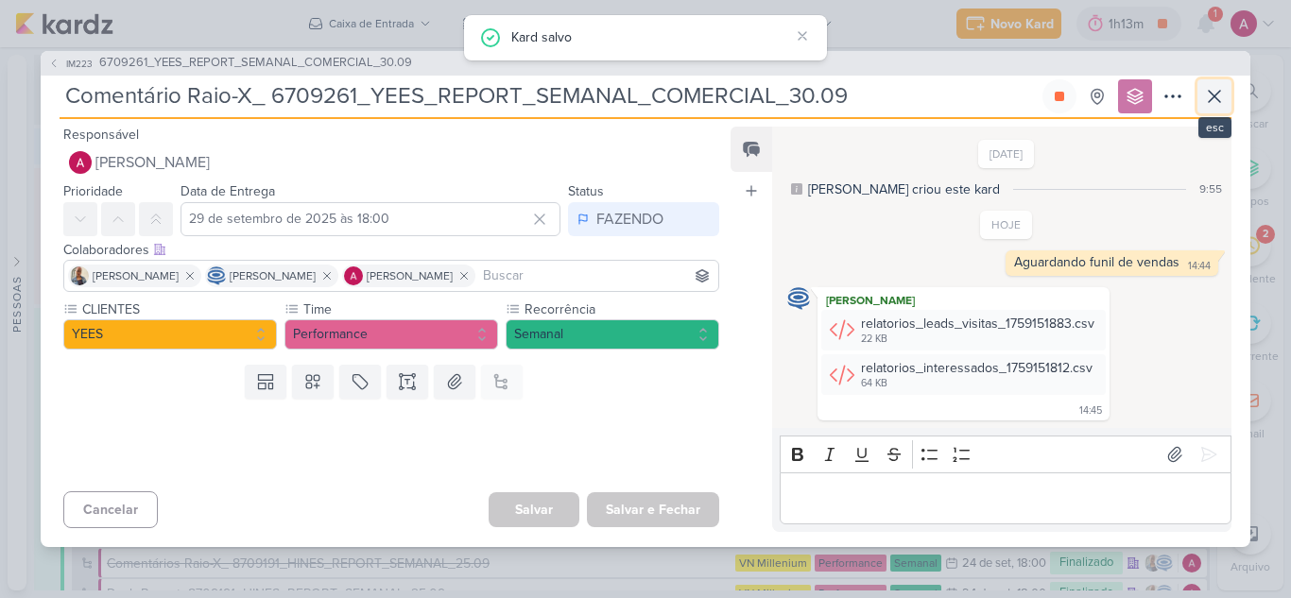
click at [1208, 96] on icon at bounding box center [1214, 96] width 23 height 23
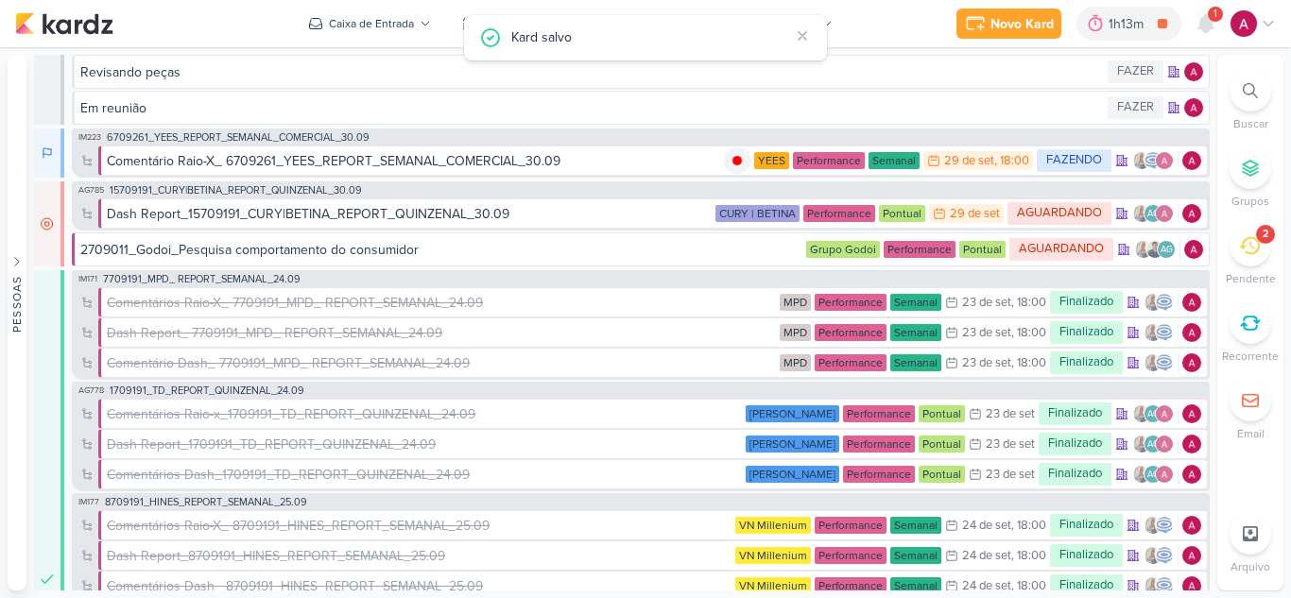
click at [1250, 85] on icon at bounding box center [1250, 90] width 15 height 15
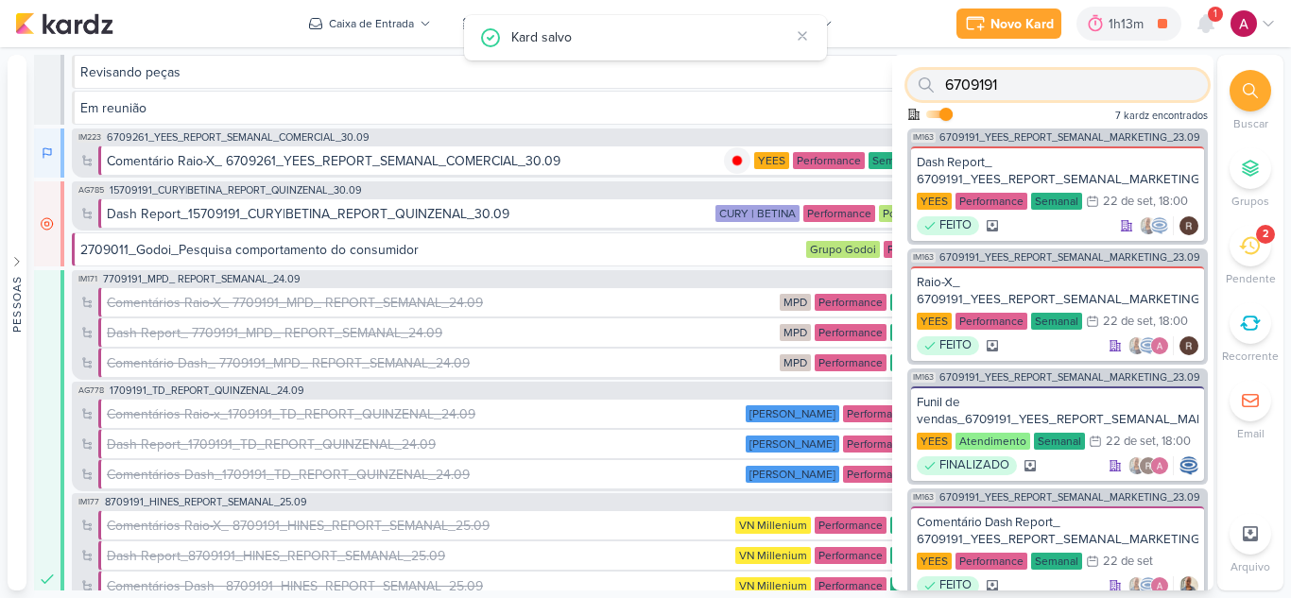
paste input "1707221_TD_REDIRECIONAMENTO_GOOGLE_IADL"
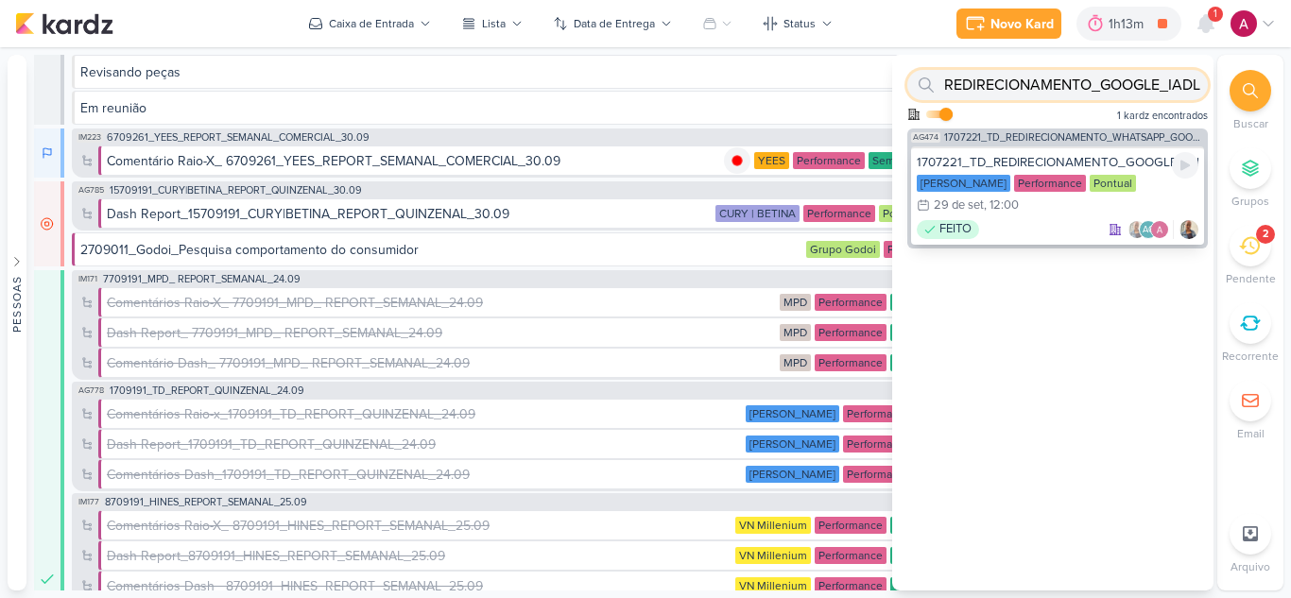
type input "1707221_TD_REDIRECIONAMENTO_GOOGLE_IADL"
click at [1036, 155] on div "1707221_TD_REDIRECIONAMENTO_GOOGLE_IADL" at bounding box center [1058, 162] width 282 height 17
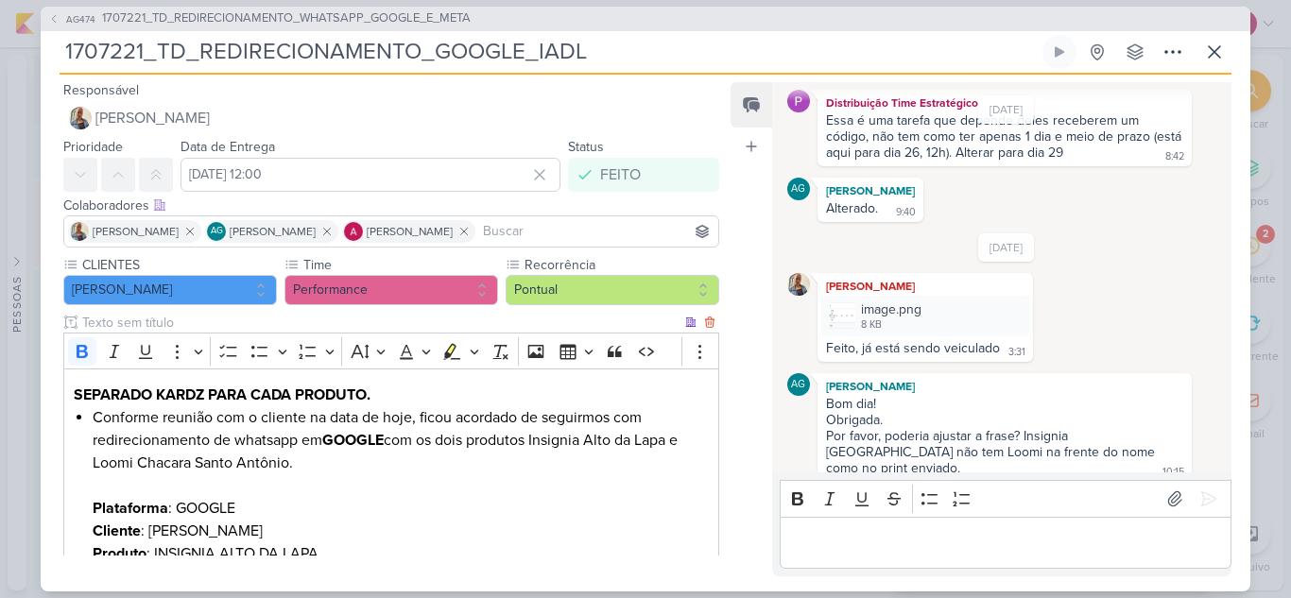
scroll to position [151, 0]
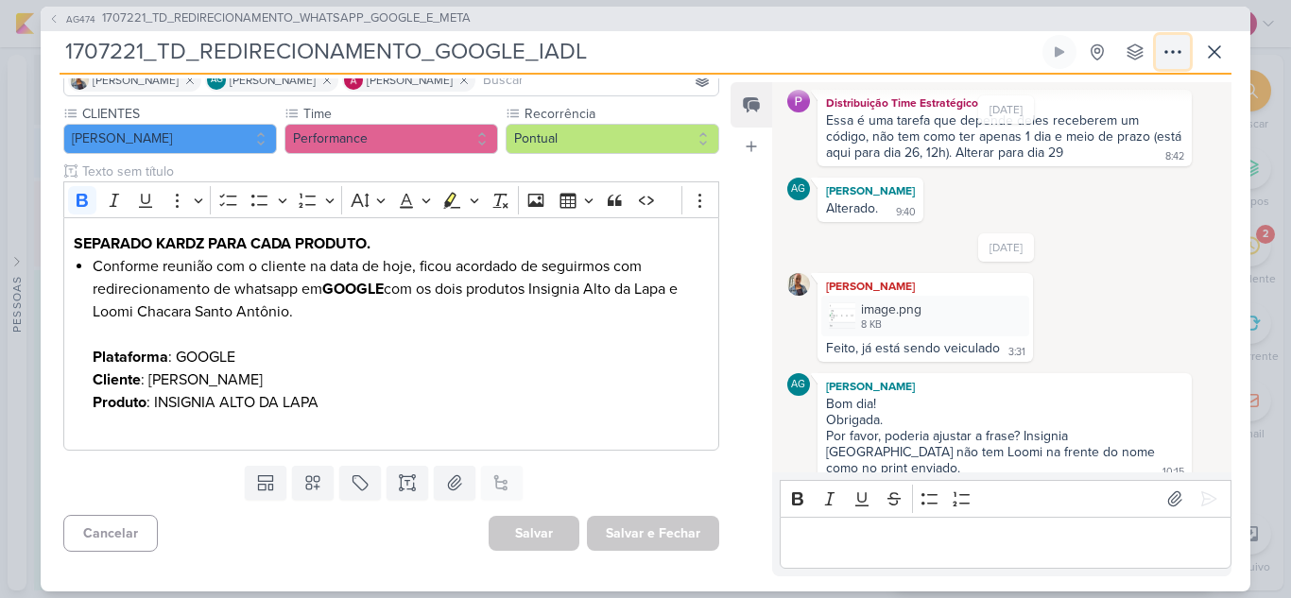
click at [1181, 49] on icon at bounding box center [1172, 52] width 23 height 23
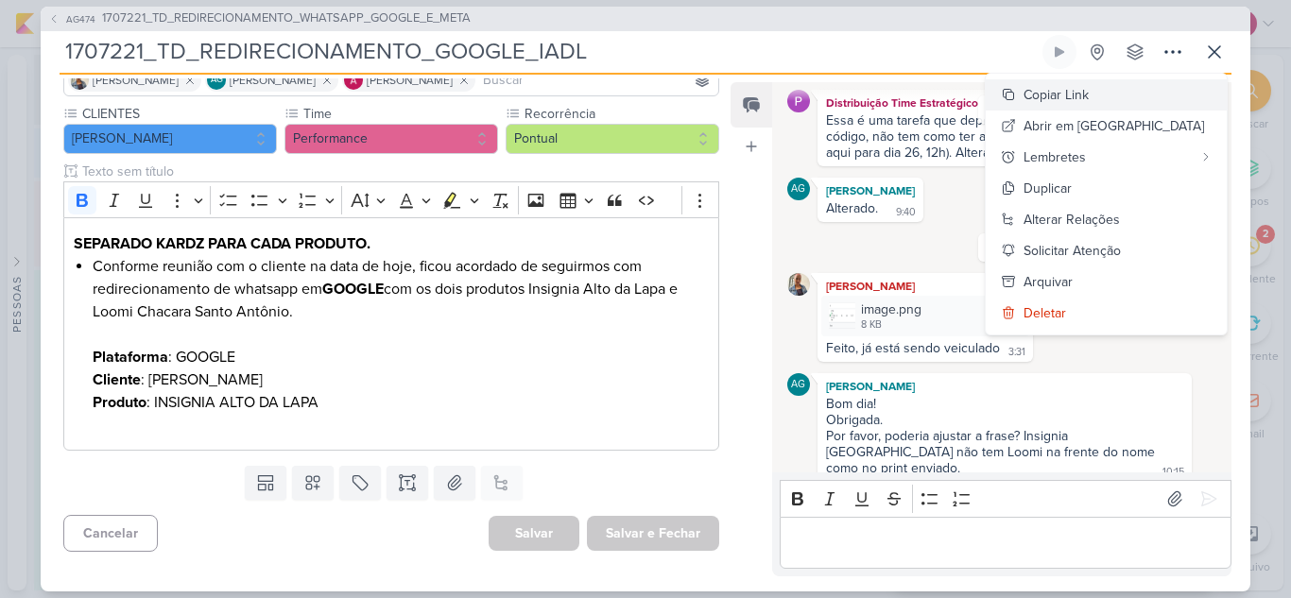
click at [1089, 96] on div "Copiar Link" at bounding box center [1055, 95] width 65 height 20
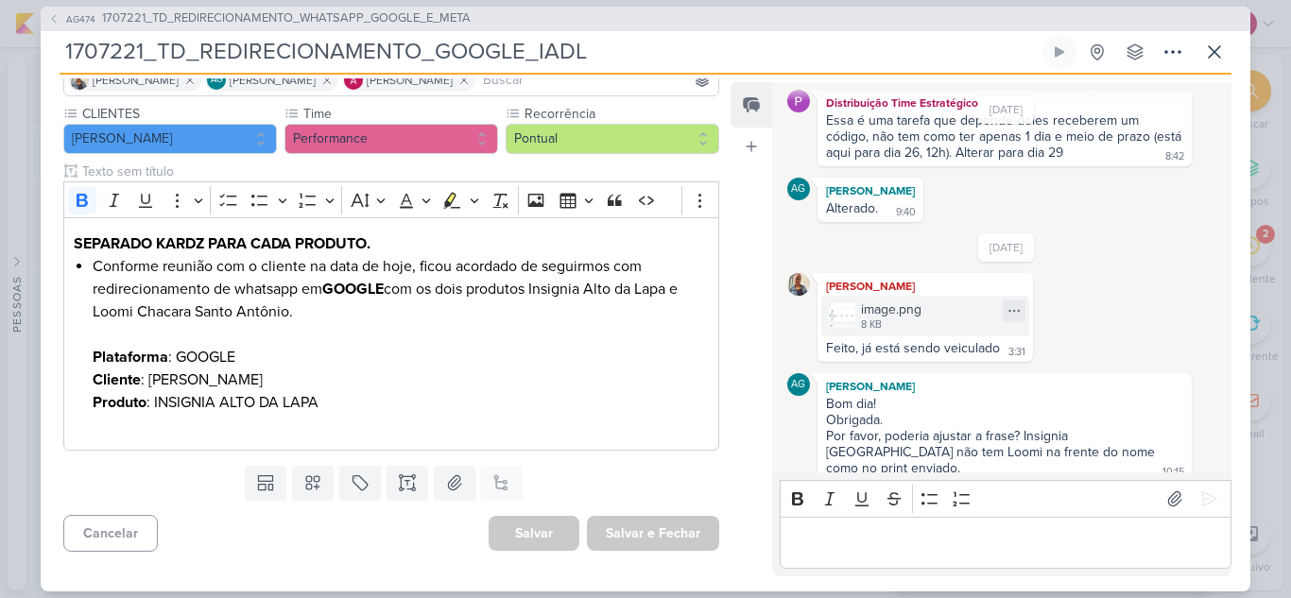
click at [896, 310] on div "image.png" at bounding box center [891, 310] width 60 height 20
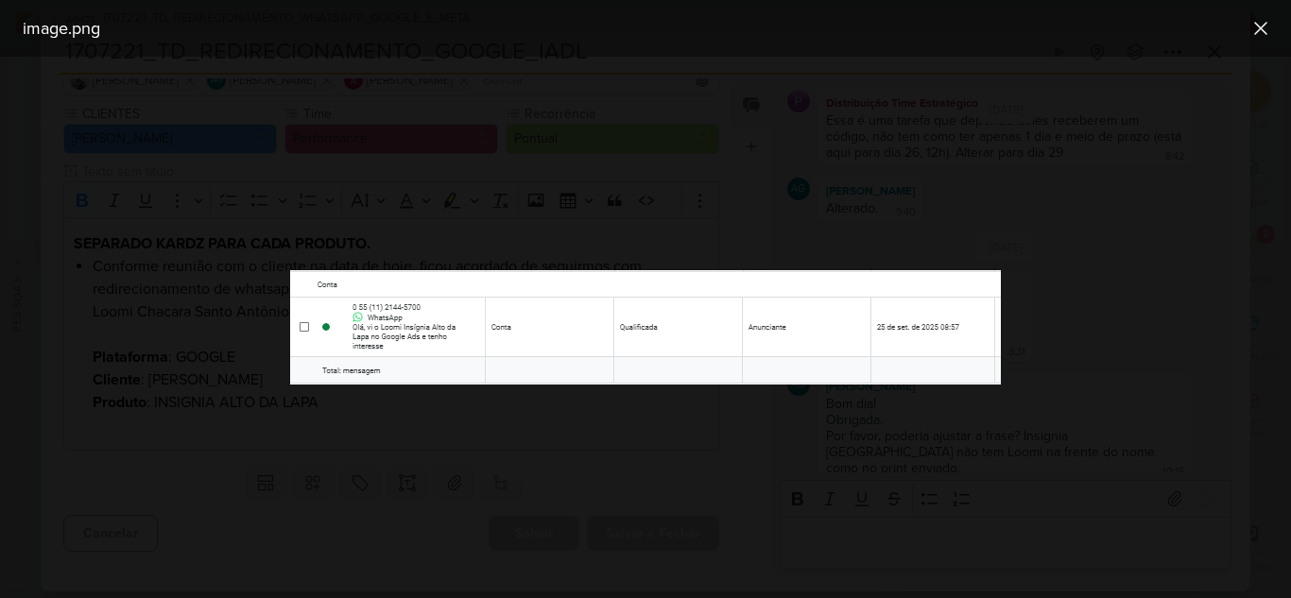
click at [1108, 306] on div at bounding box center [645, 328] width 1291 height 542
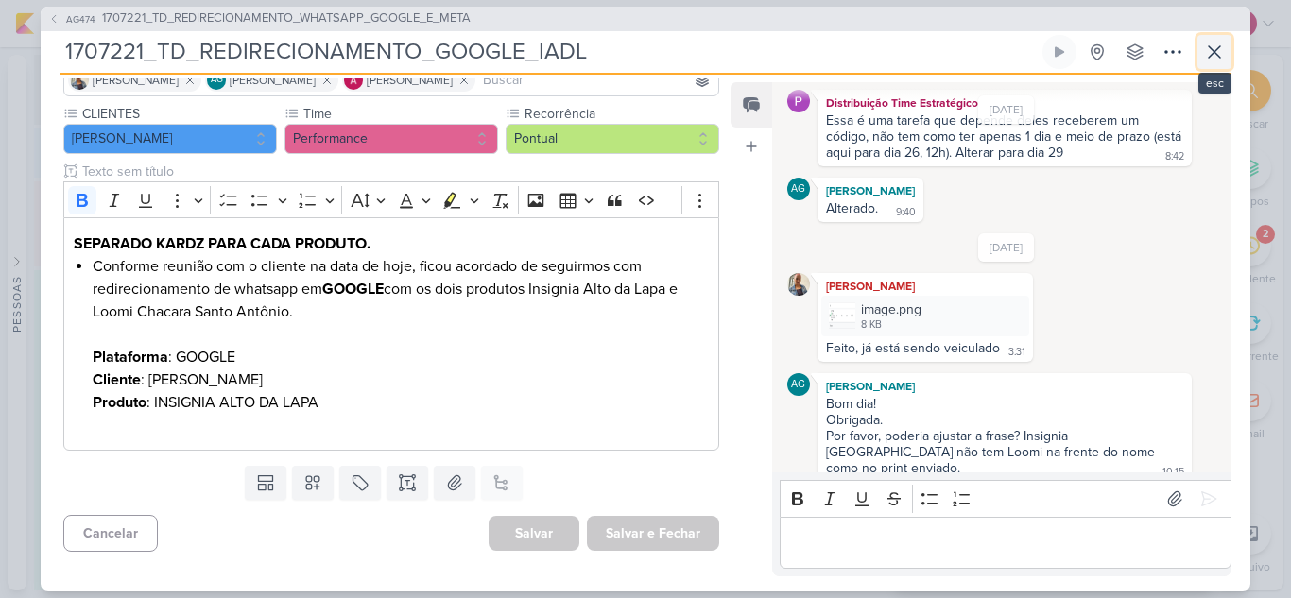
click at [1217, 43] on icon at bounding box center [1214, 52] width 23 height 23
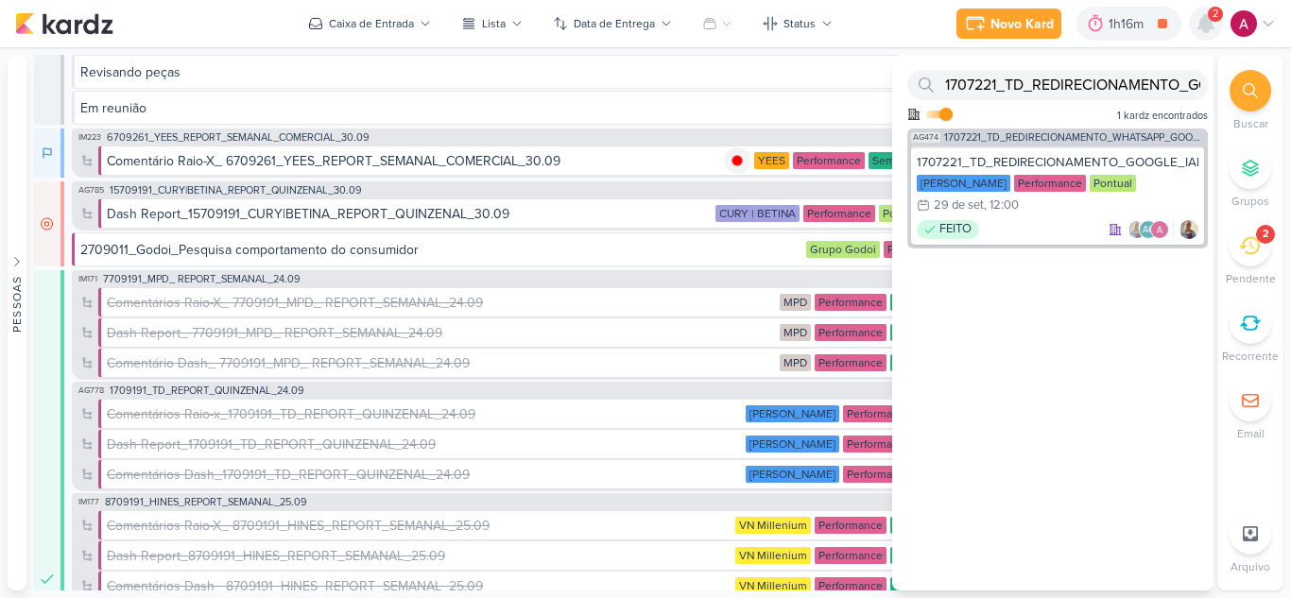
click at [1201, 30] on icon at bounding box center [1206, 23] width 23 height 23
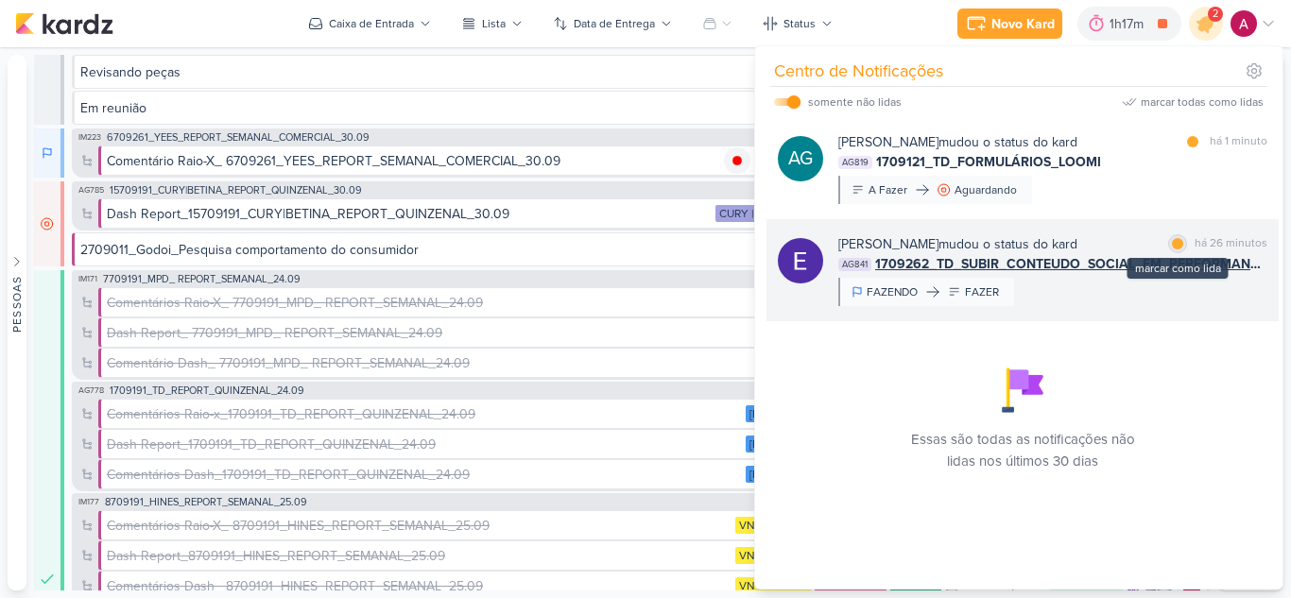
click at [1168, 249] on div "marcar como lida" at bounding box center [1177, 243] width 19 height 19
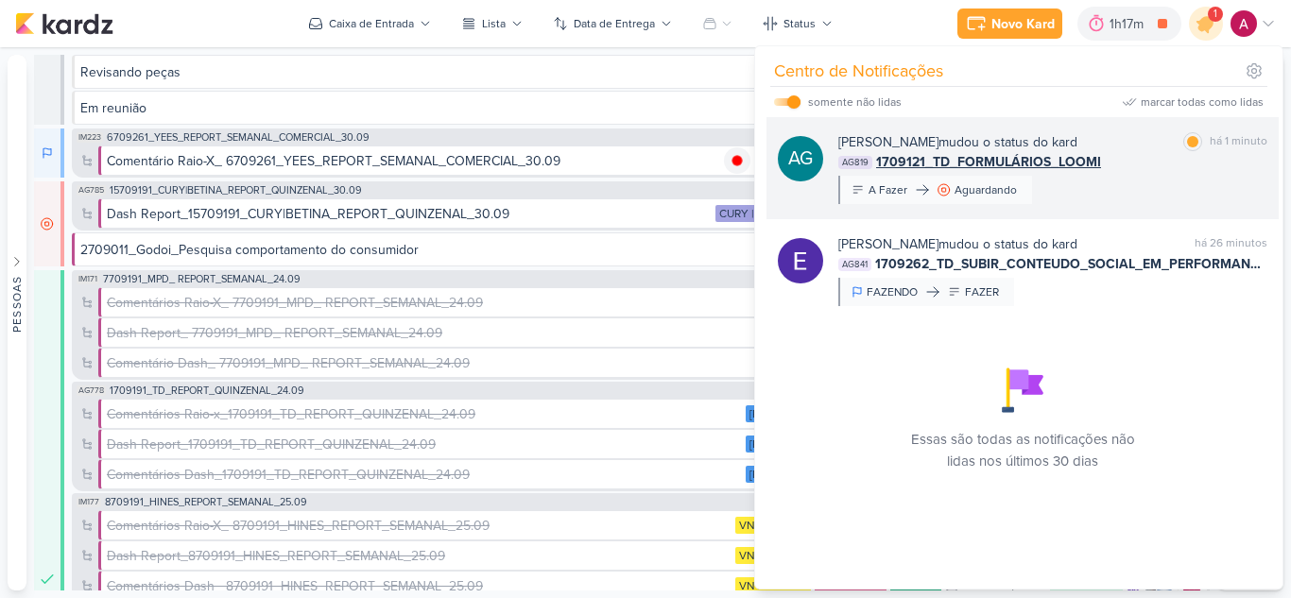
click at [1186, 198] on div "[PERSON_NAME] mudou o status do kard marcar como lida há 1 minuto AG819 1709121…" at bounding box center [1052, 168] width 429 height 72
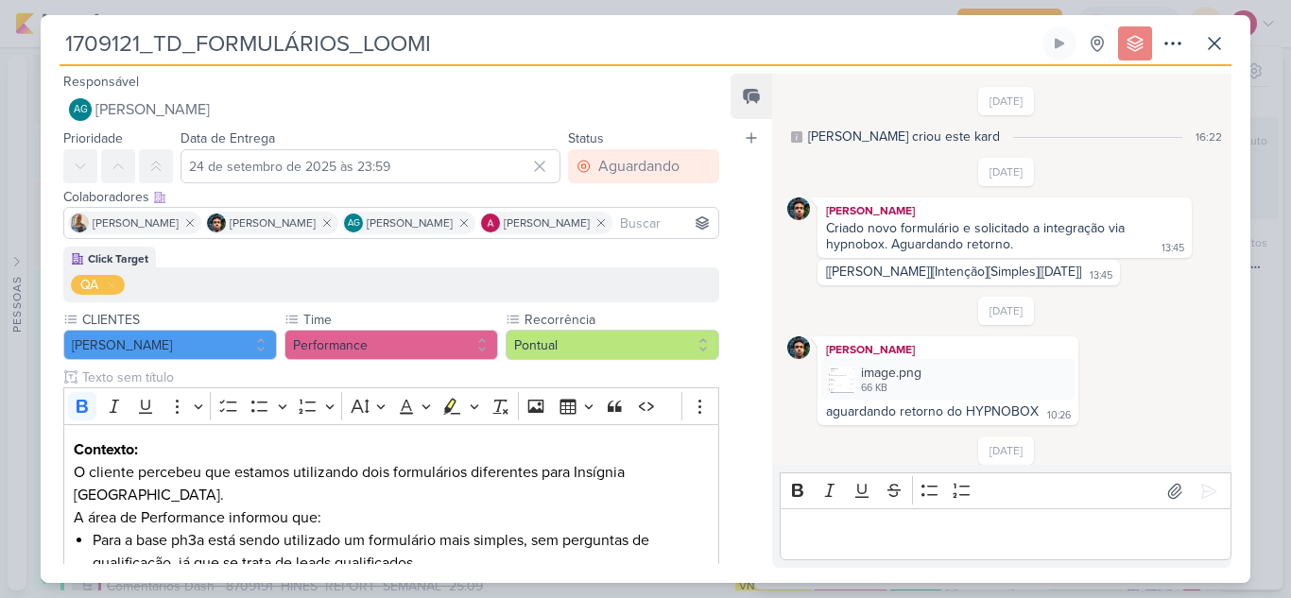
scroll to position [606, 0]
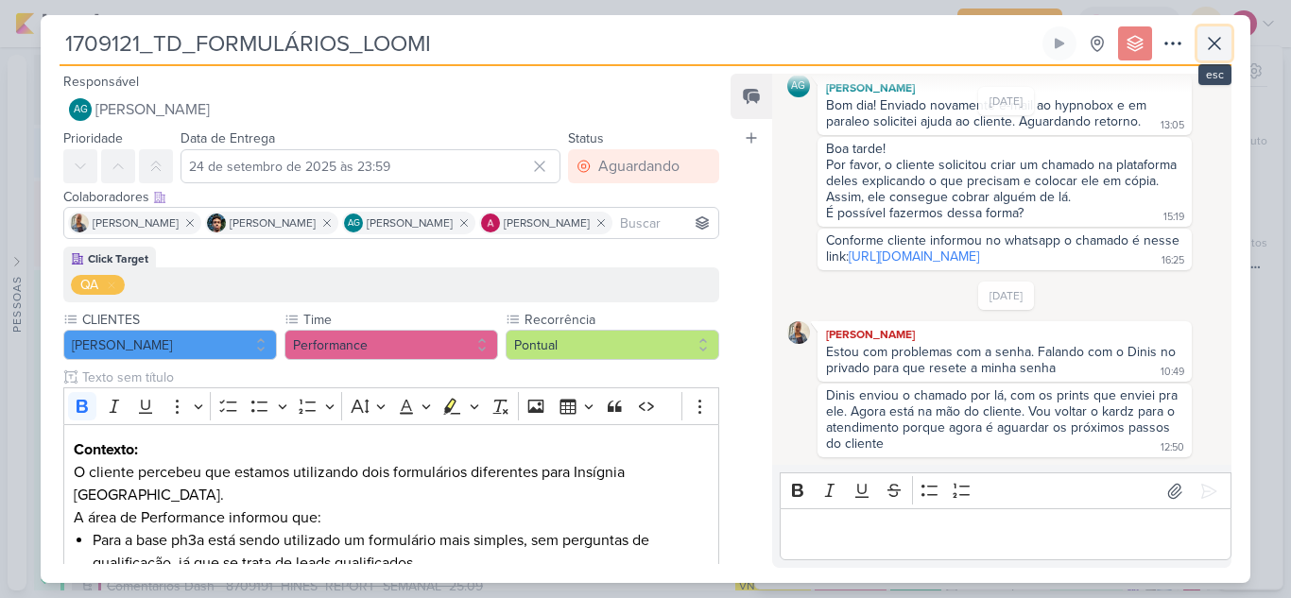
click at [1218, 51] on icon at bounding box center [1214, 43] width 23 height 23
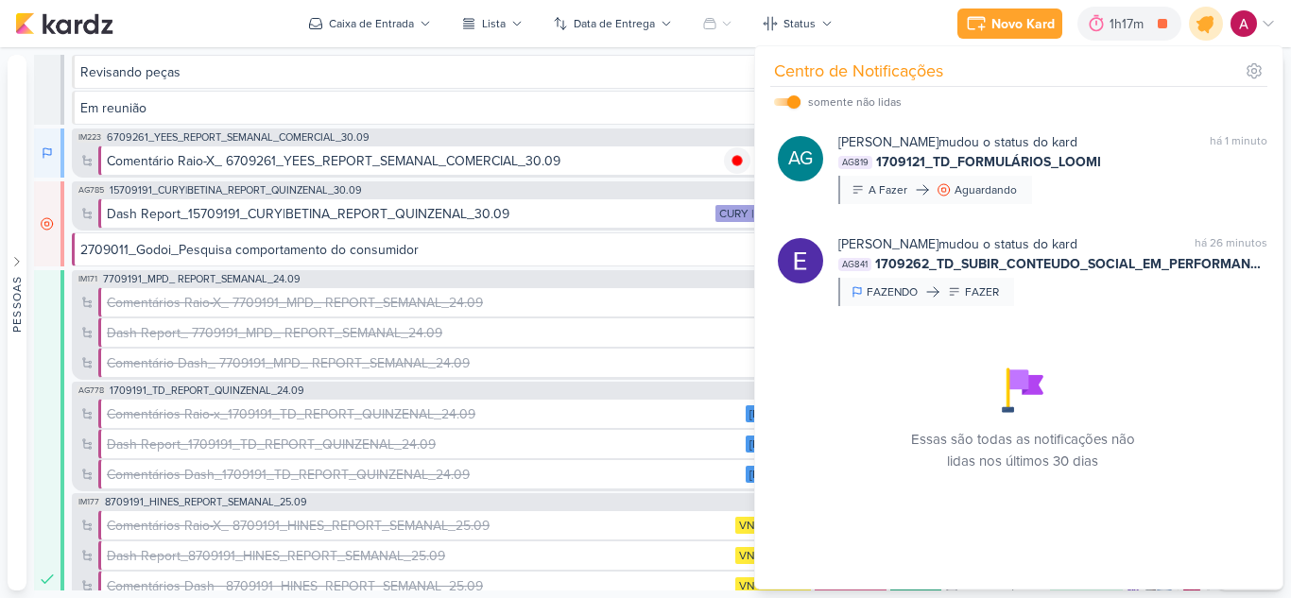
click at [1206, 32] on icon at bounding box center [1206, 24] width 32 height 32
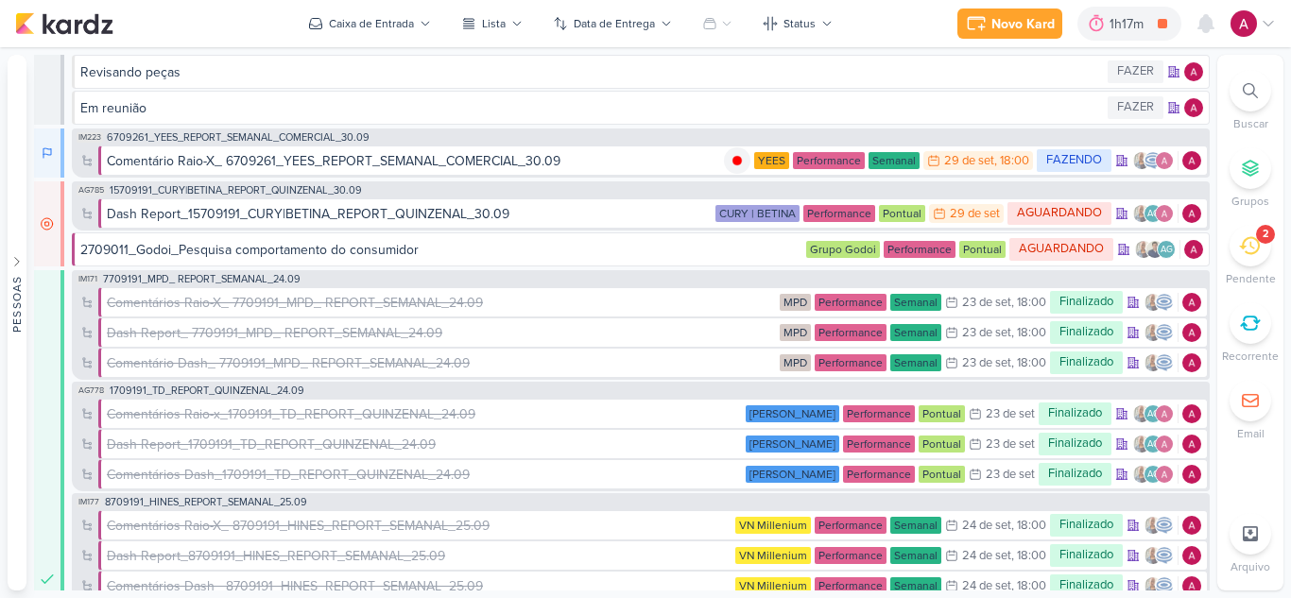
click at [1266, 27] on icon at bounding box center [1268, 23] width 15 height 15
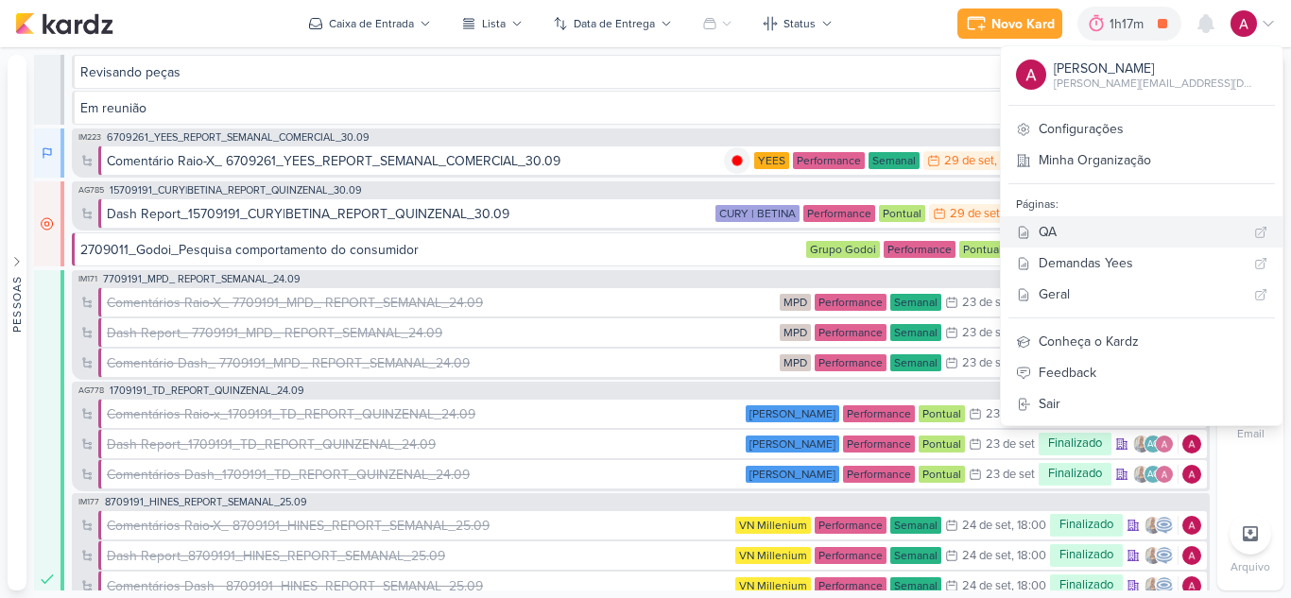
click at [1133, 233] on div "QA" at bounding box center [1143, 232] width 208 height 20
click at [1208, 26] on icon at bounding box center [1205, 23] width 15 height 17
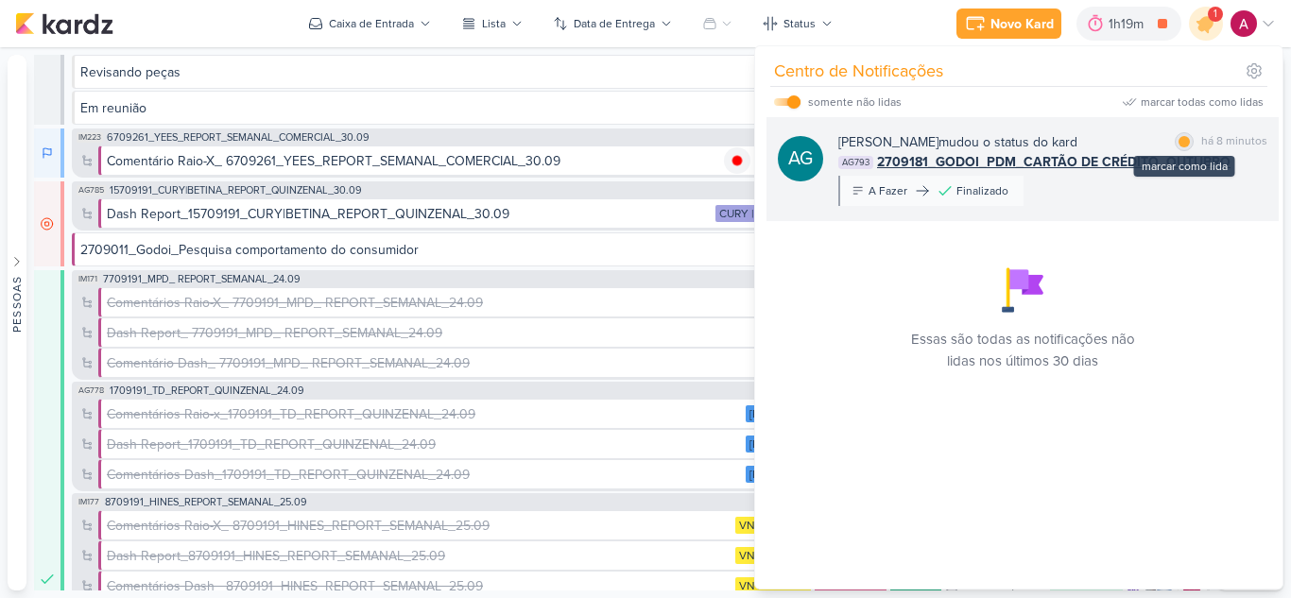
click at [1182, 141] on div at bounding box center [1183, 141] width 11 height 11
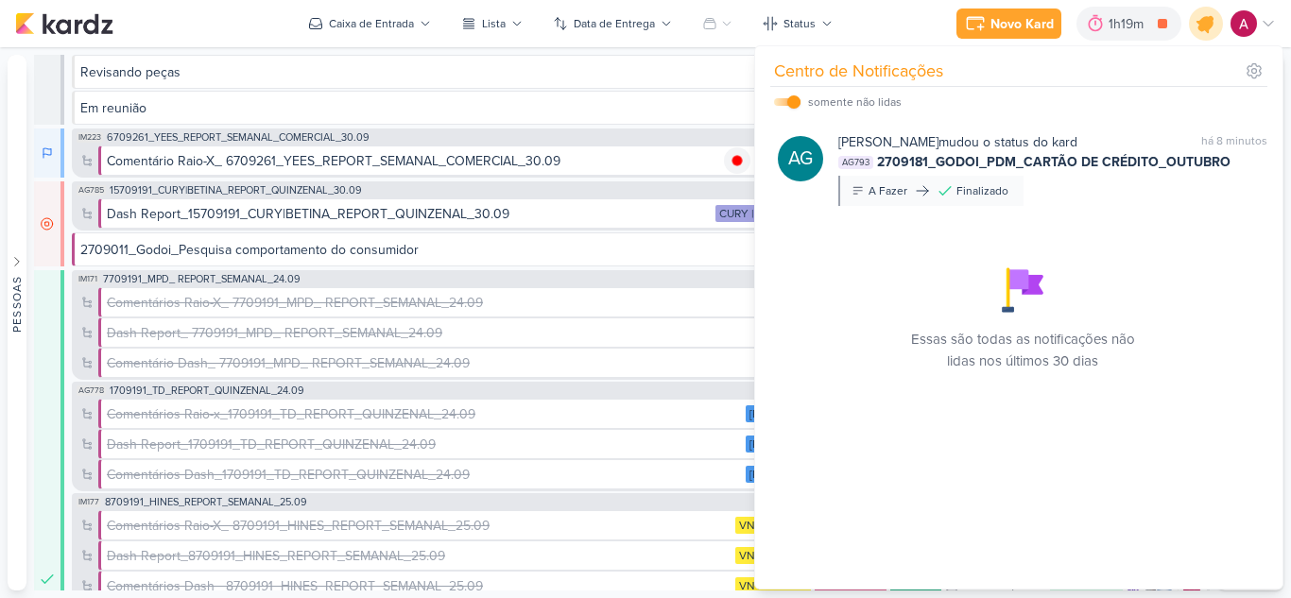
click at [1205, 26] on icon at bounding box center [1206, 23] width 23 height 23
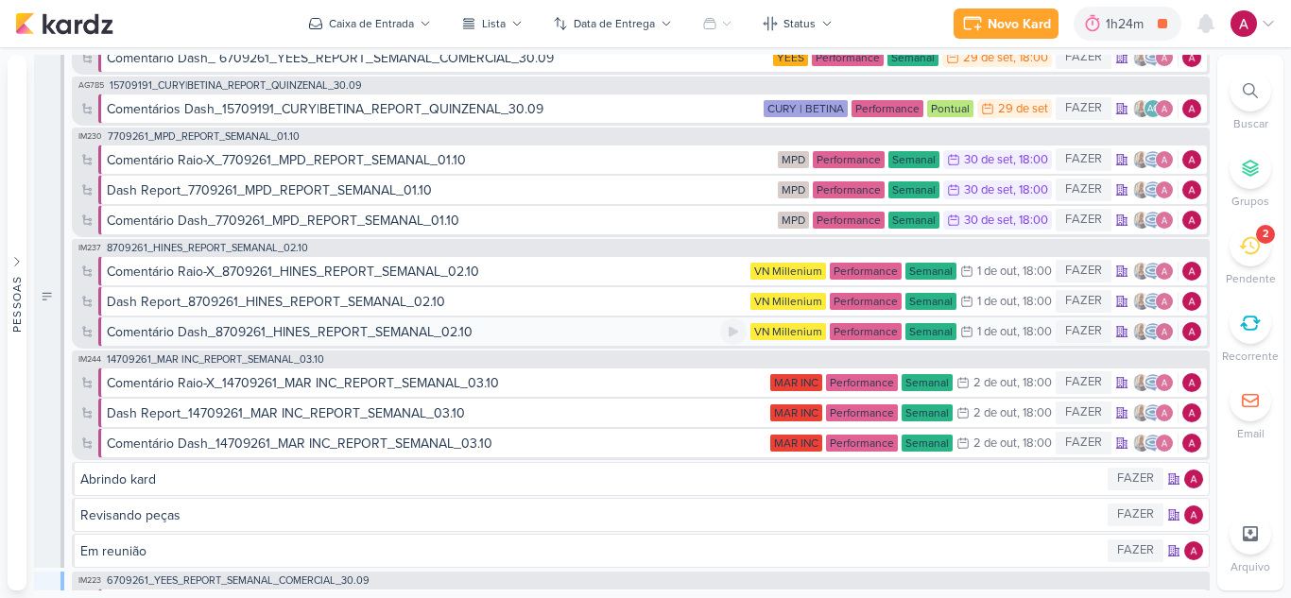
scroll to position [0, 0]
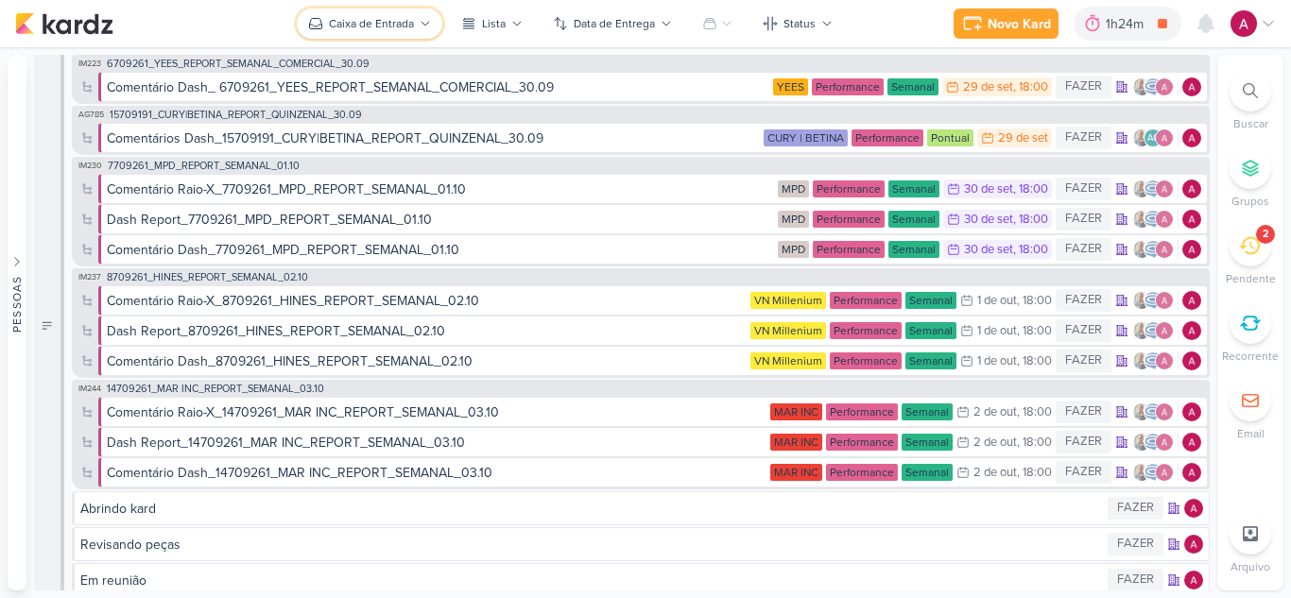
click at [397, 17] on div "Caixa de Entrada" at bounding box center [371, 23] width 85 height 17
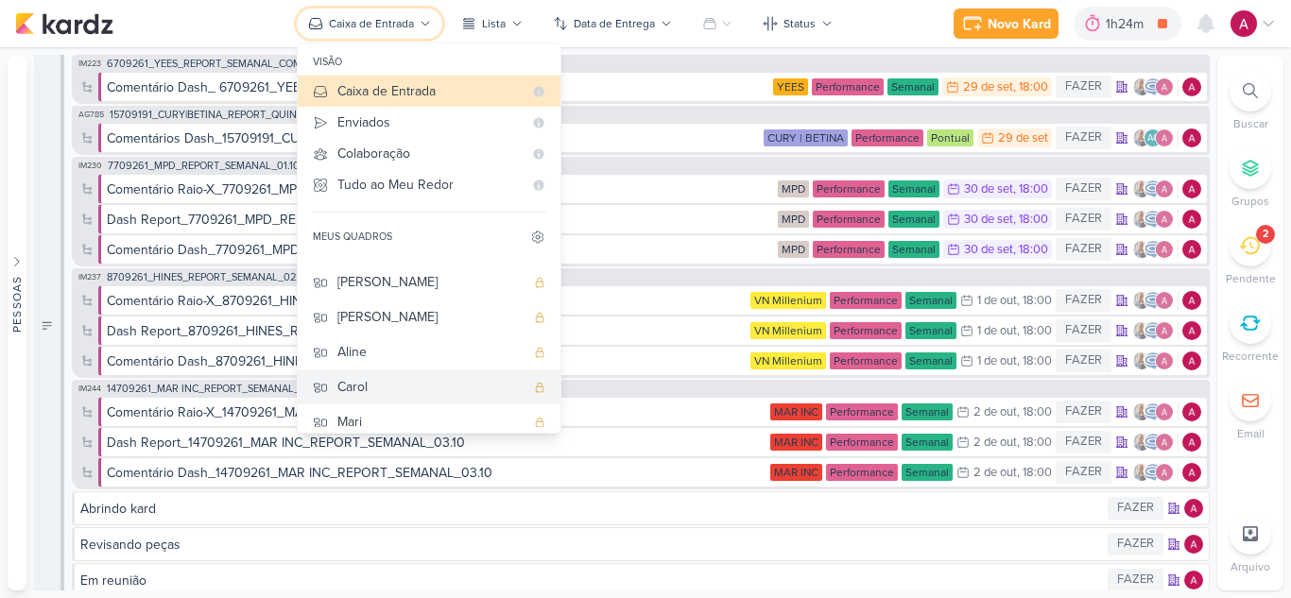
scroll to position [142, 0]
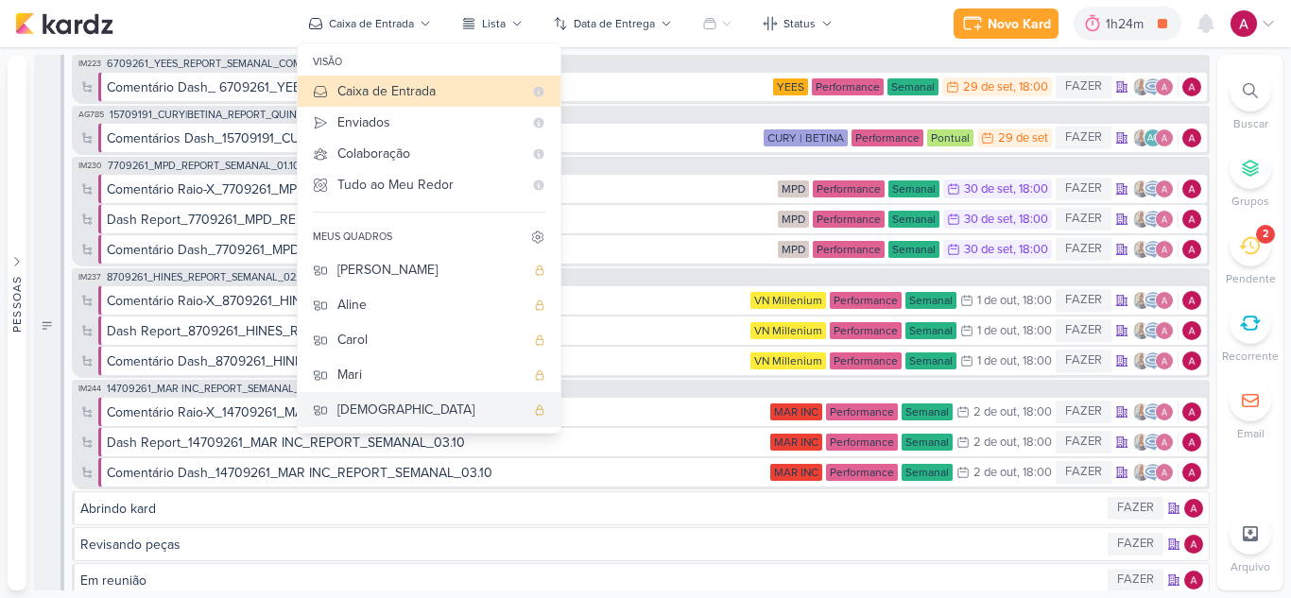
click at [377, 405] on div "[DEMOGRAPHIC_DATA]" at bounding box center [430, 410] width 187 height 20
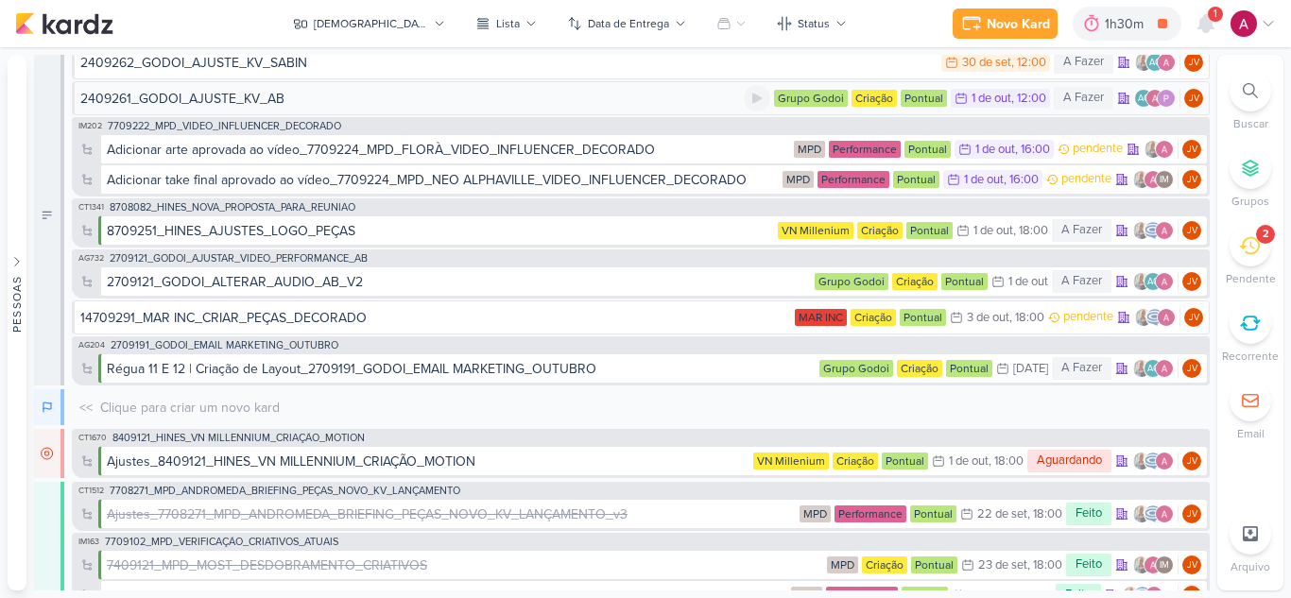
scroll to position [0, 0]
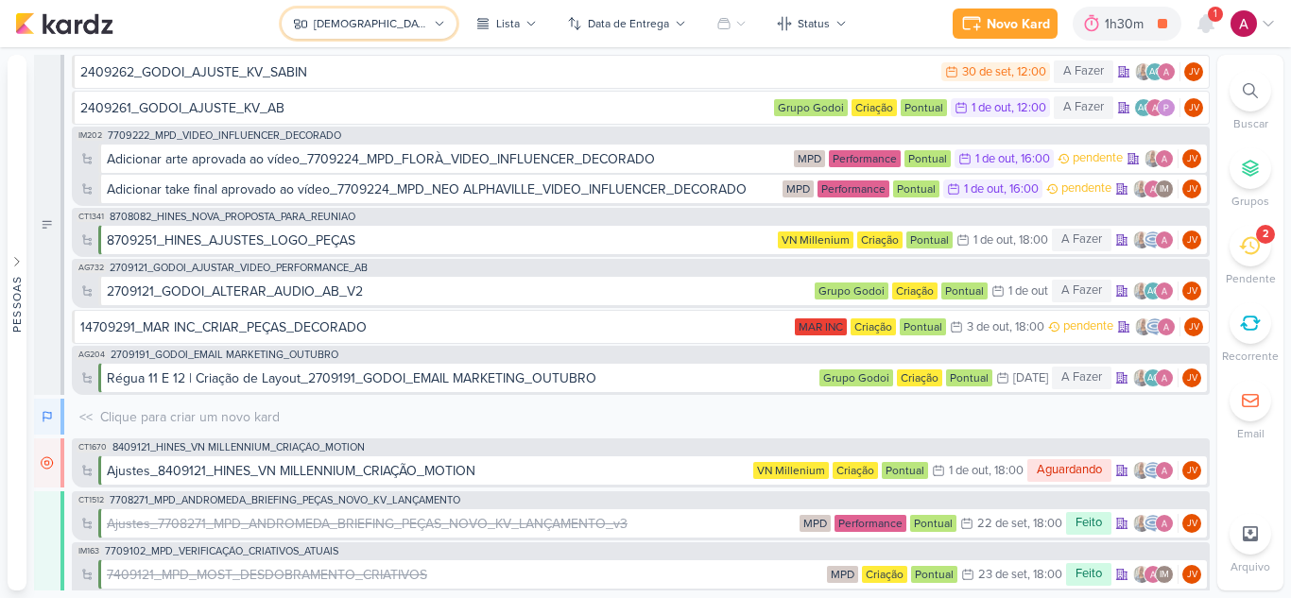
click at [370, 27] on div "[DEMOGRAPHIC_DATA]" at bounding box center [371, 23] width 114 height 17
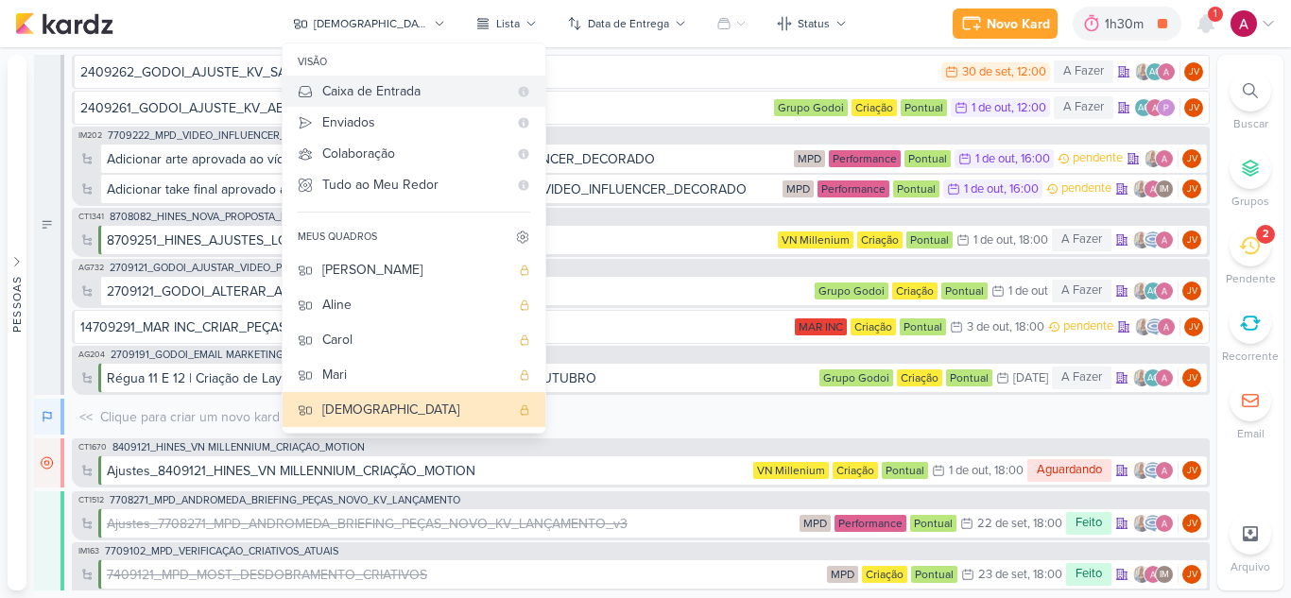
click at [447, 94] on div "Caixa de Entrada" at bounding box center [414, 91] width 185 height 20
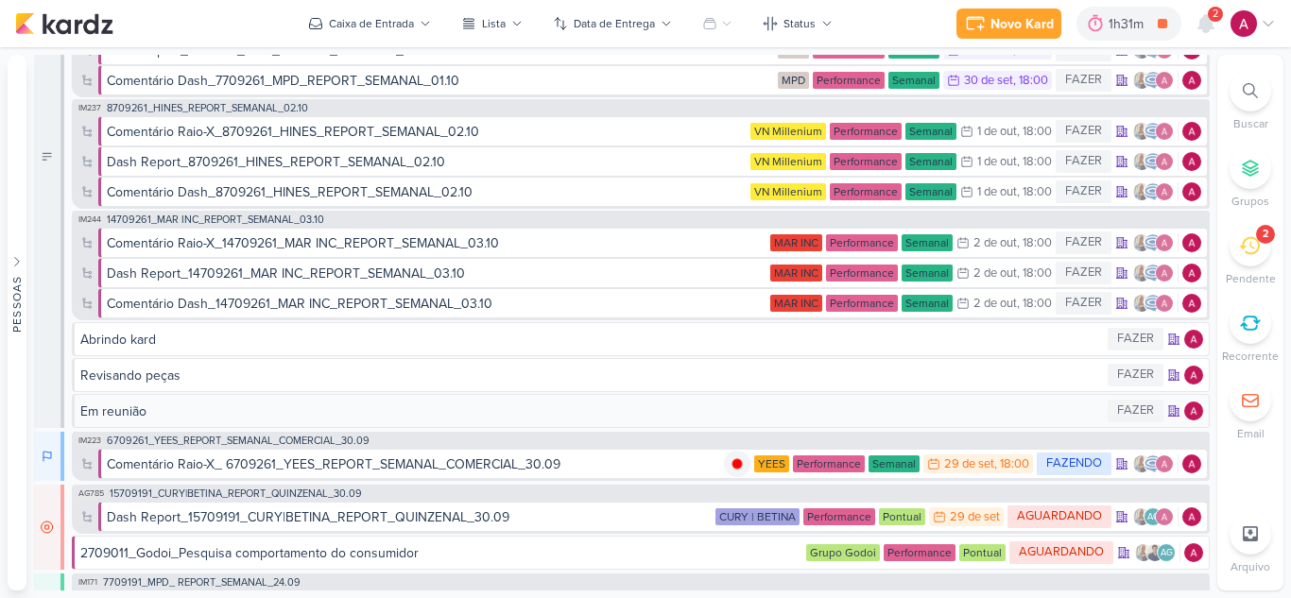
scroll to position [284, 0]
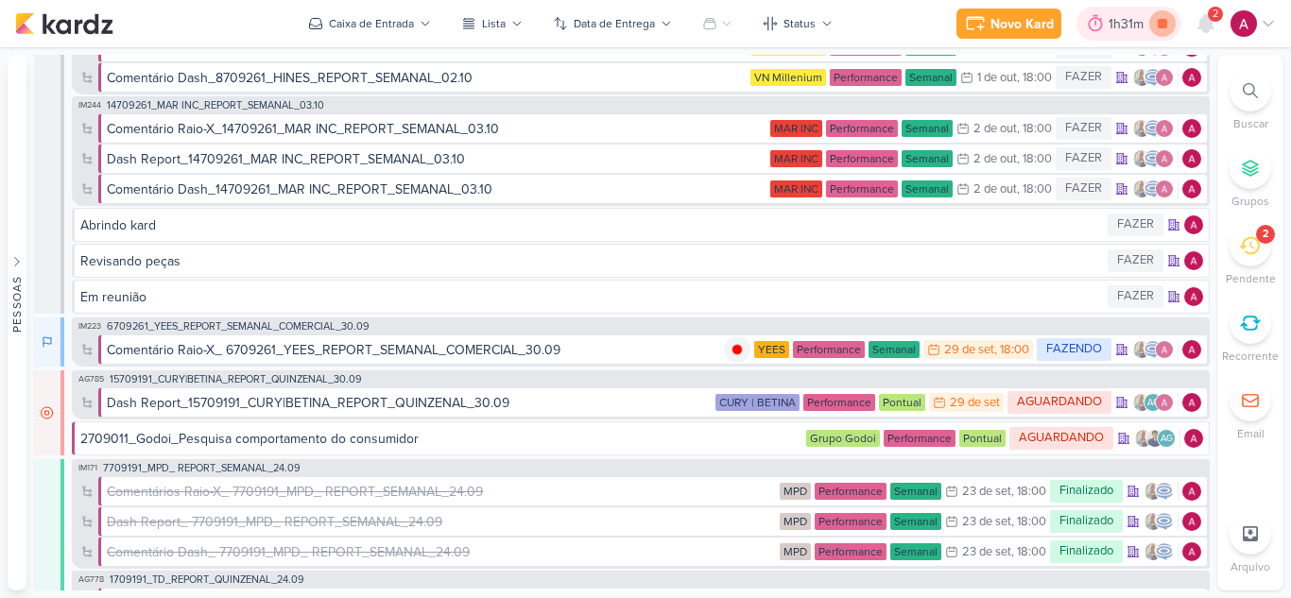
click at [1158, 16] on icon at bounding box center [1162, 23] width 26 height 26
click at [591, 349] on div "Comentário Raio-X_ 6709261_YEES_REPORT_SEMANAL_COMERCIAL_30.09" at bounding box center [415, 350] width 617 height 20
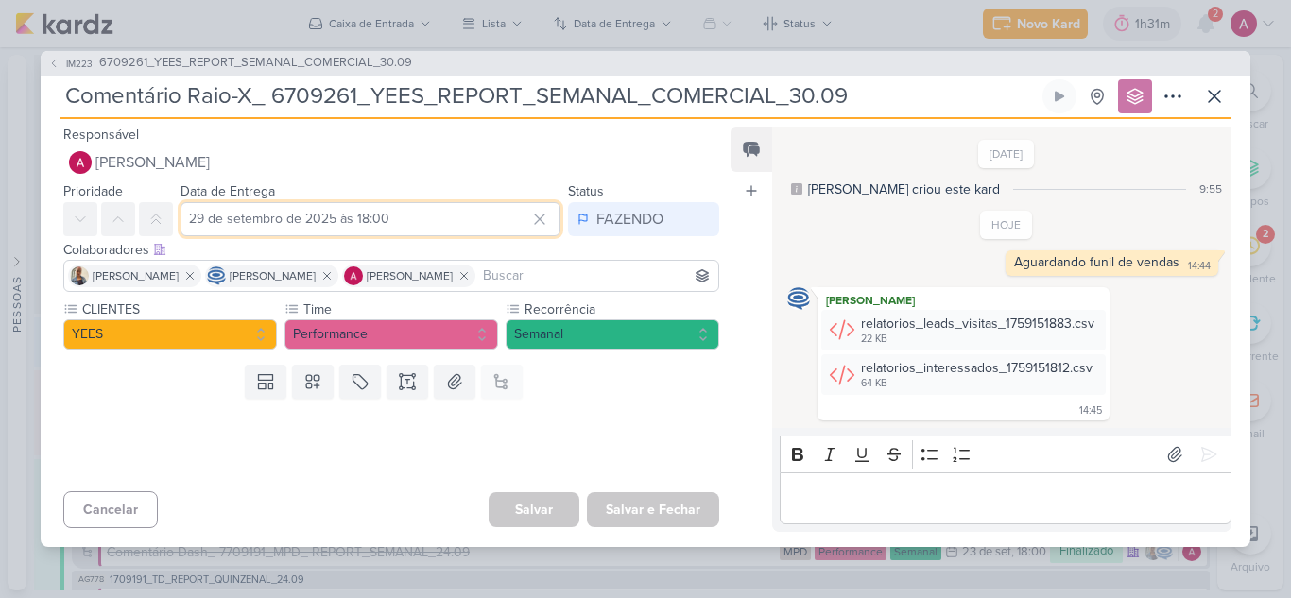
click at [390, 215] on input "29 de setembro de 2025 às 18:00" at bounding box center [371, 219] width 380 height 34
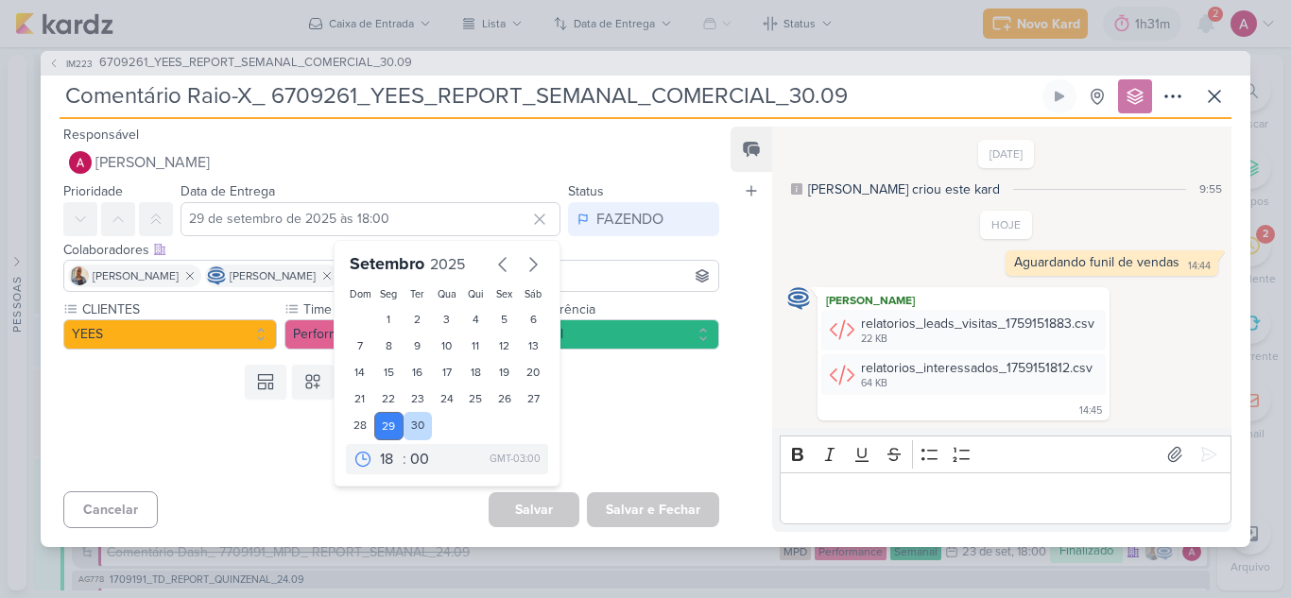
click at [406, 424] on div "30" at bounding box center [418, 426] width 29 height 28
type input "30 de setembro de 2025 às 18:00"
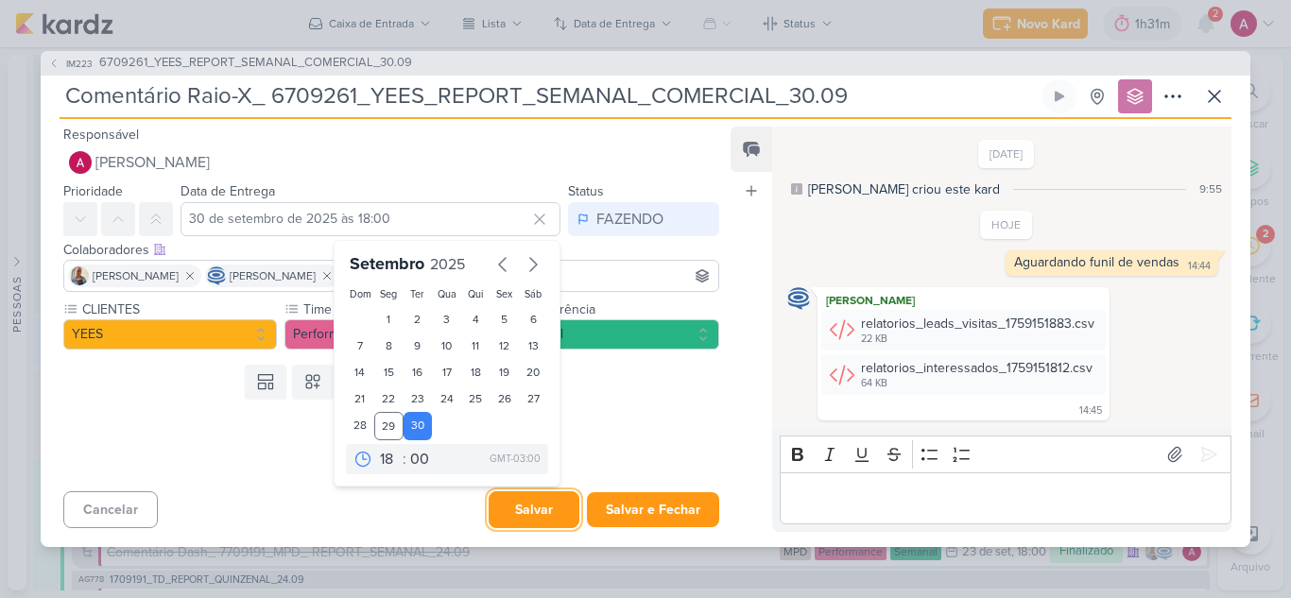
click at [556, 507] on button "Salvar" at bounding box center [534, 509] width 91 height 37
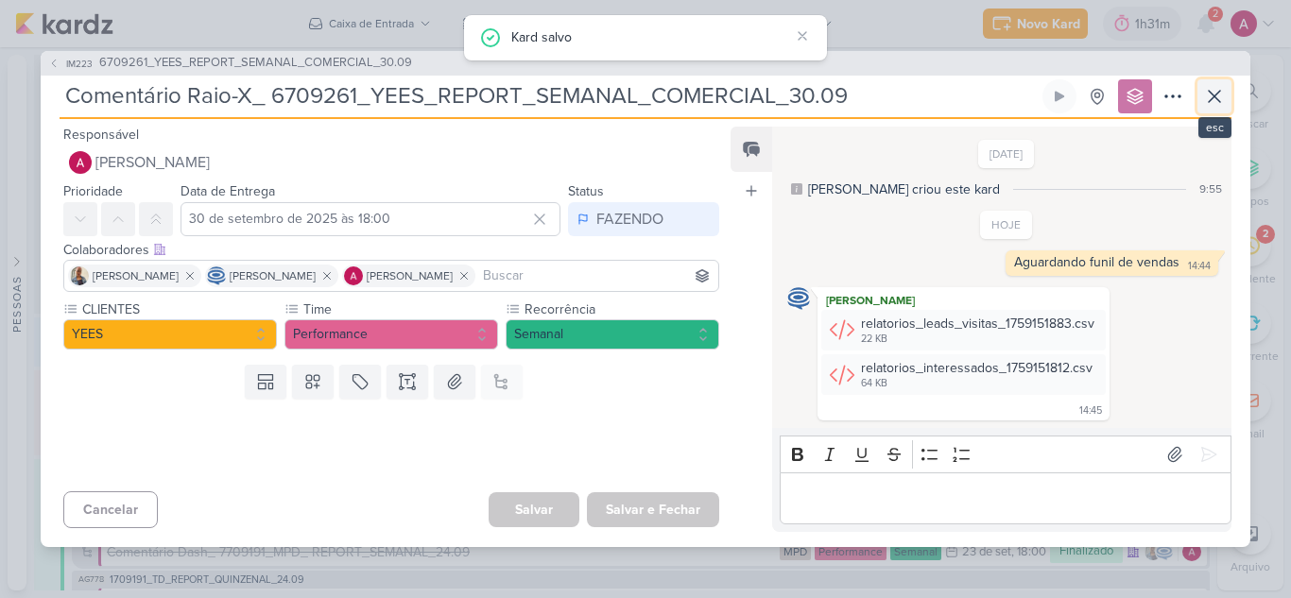
click at [1221, 95] on icon at bounding box center [1214, 96] width 23 height 23
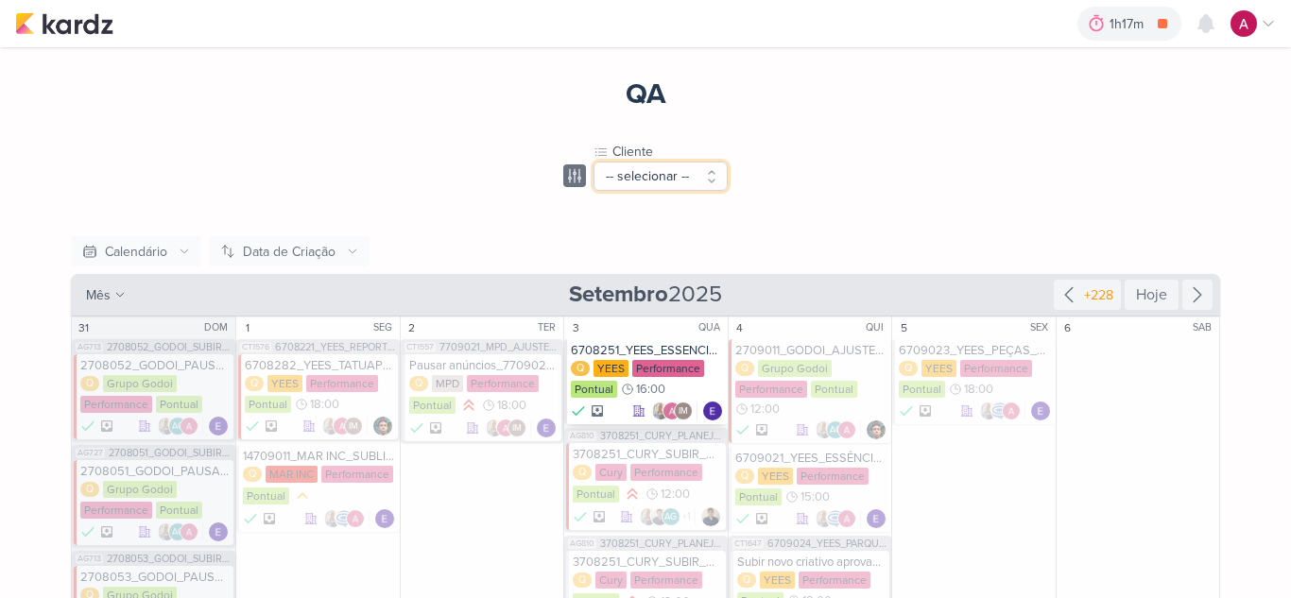
click at [624, 181] on button "-- selecionar --" at bounding box center [660, 176] width 134 height 29
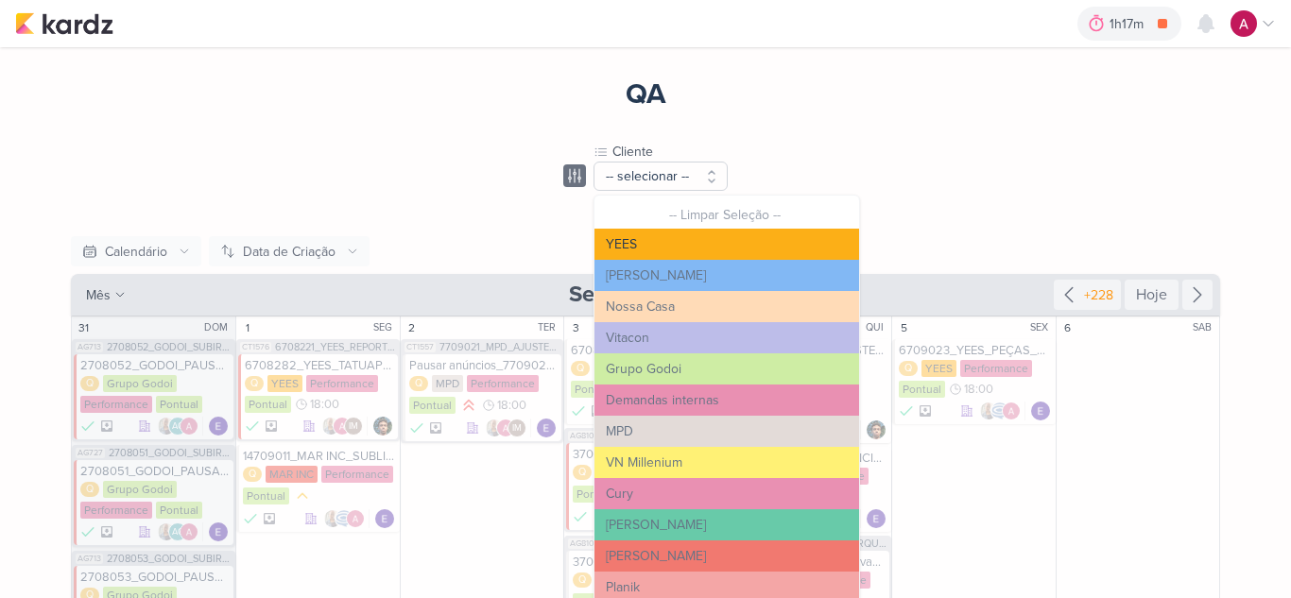
click at [636, 255] on button "YEES" at bounding box center [726, 244] width 265 height 31
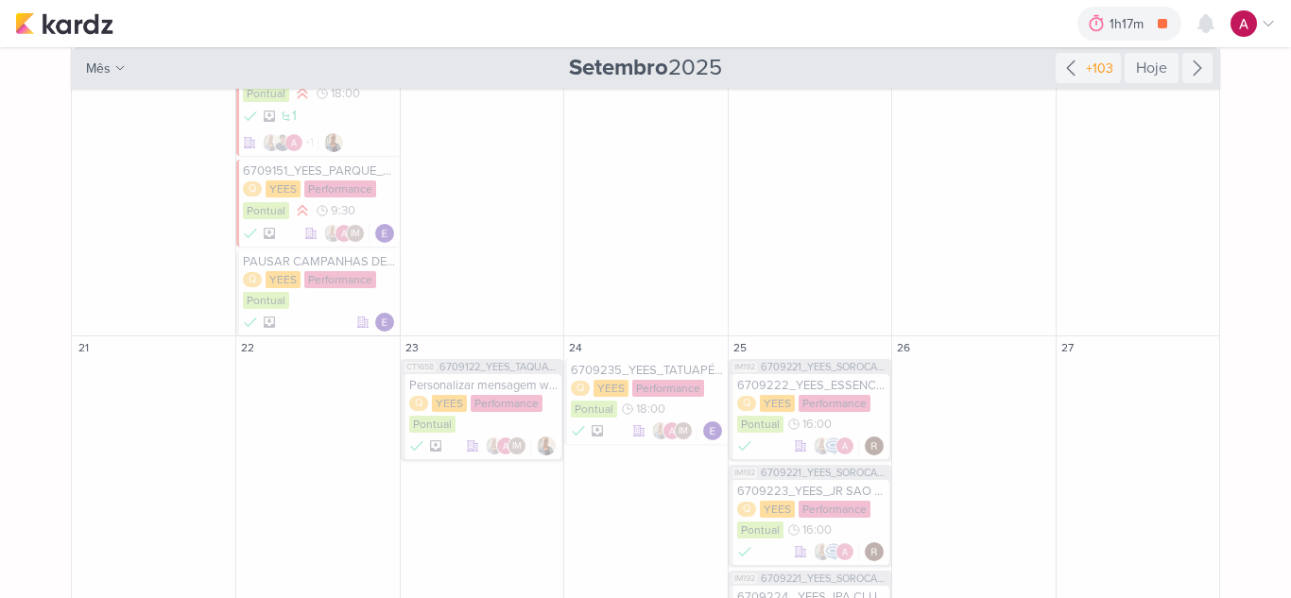
scroll to position [945, 0]
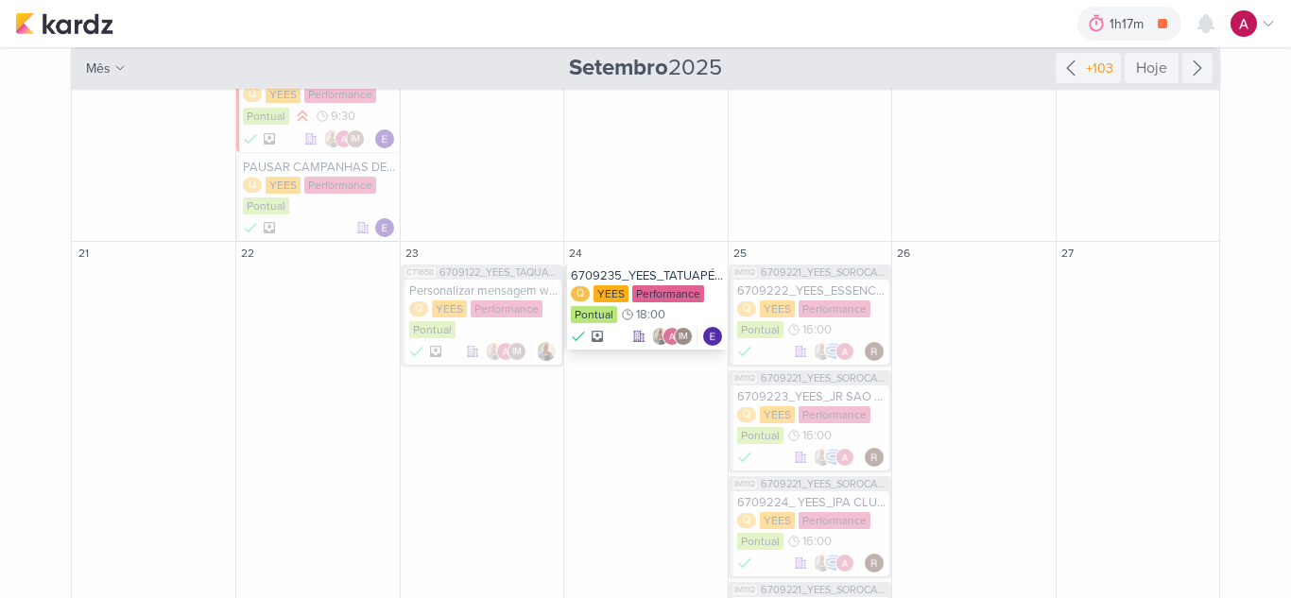
click at [666, 274] on div "6709235_YEES_TATUAPÉ_GOOGLE_ADS_PALAVRAS_CHAVE_LOCALIZAÇÃO" at bounding box center [647, 275] width 152 height 15
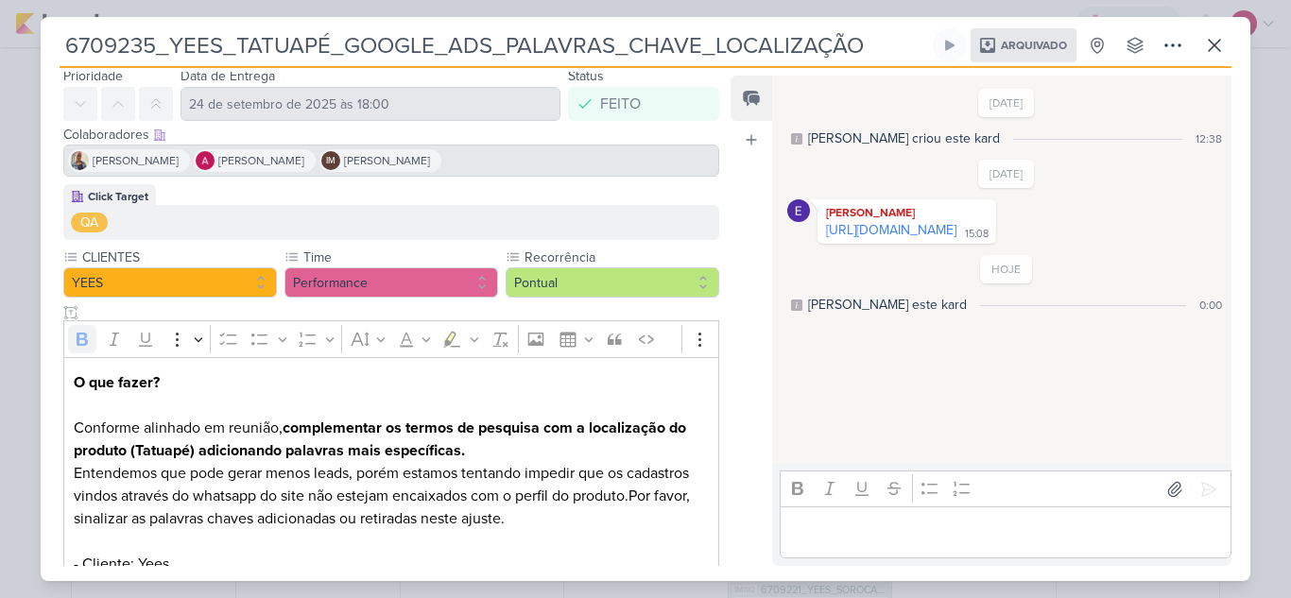
scroll to position [95, 0]
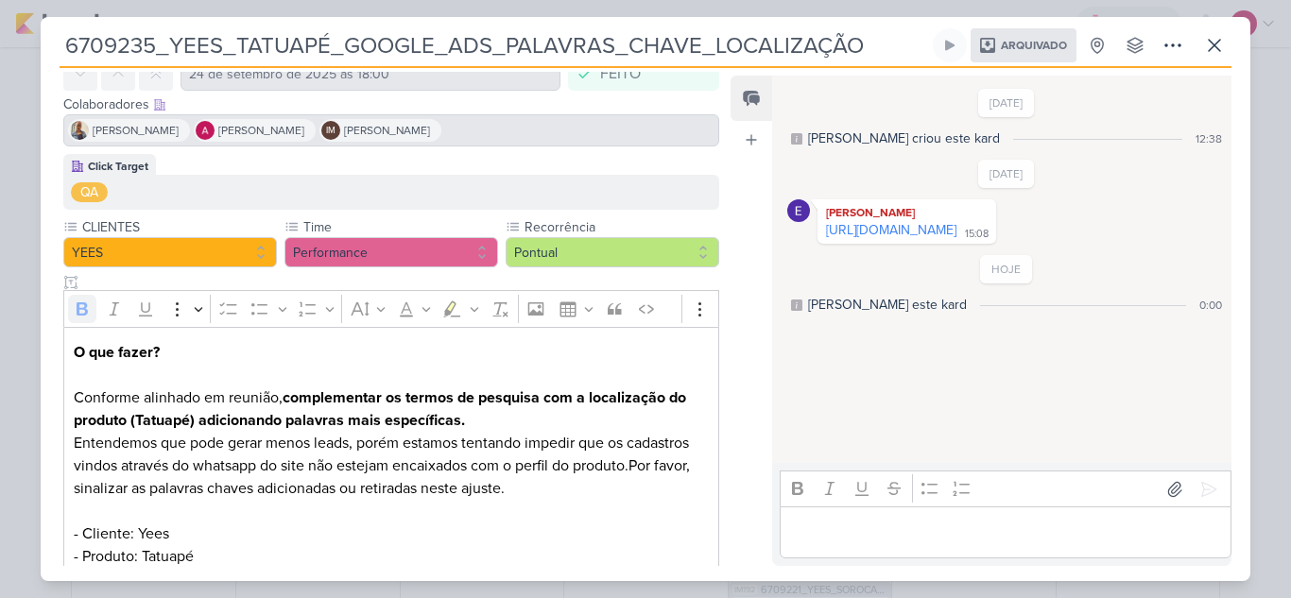
drag, startPoint x: 287, startPoint y: 398, endPoint x: 511, endPoint y: 419, distance: 224.9
click at [511, 419] on p "O que fazer? Conforme alinhado em reunião, complementar os termos de pesquisa c…" at bounding box center [391, 477] width 635 height 272
copy strong "complementar os termos de pesquisa com a localização do produto (Tatuapé) adici…"
click at [1219, 35] on icon at bounding box center [1214, 45] width 23 height 23
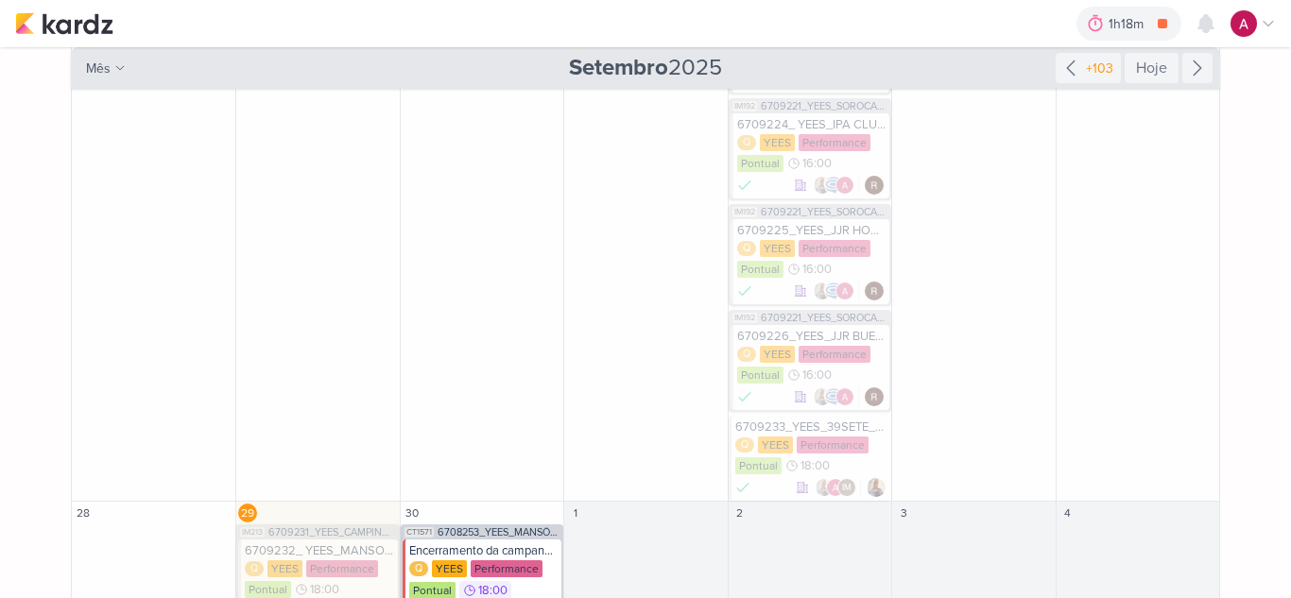
scroll to position [1362, 0]
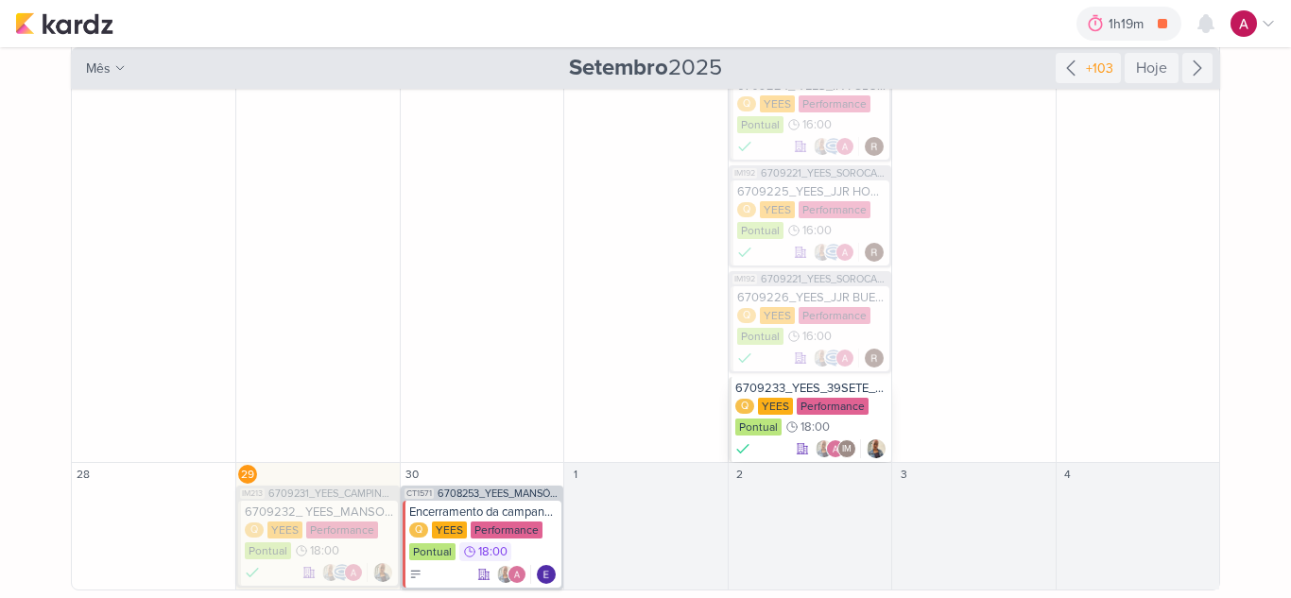
click at [777, 384] on div "6709233_YEES_39SETE_AJUSTE_GOOGLE ADS_PALAVRAS_CHAVE_LOCALIZAÇÃO" at bounding box center [811, 388] width 152 height 15
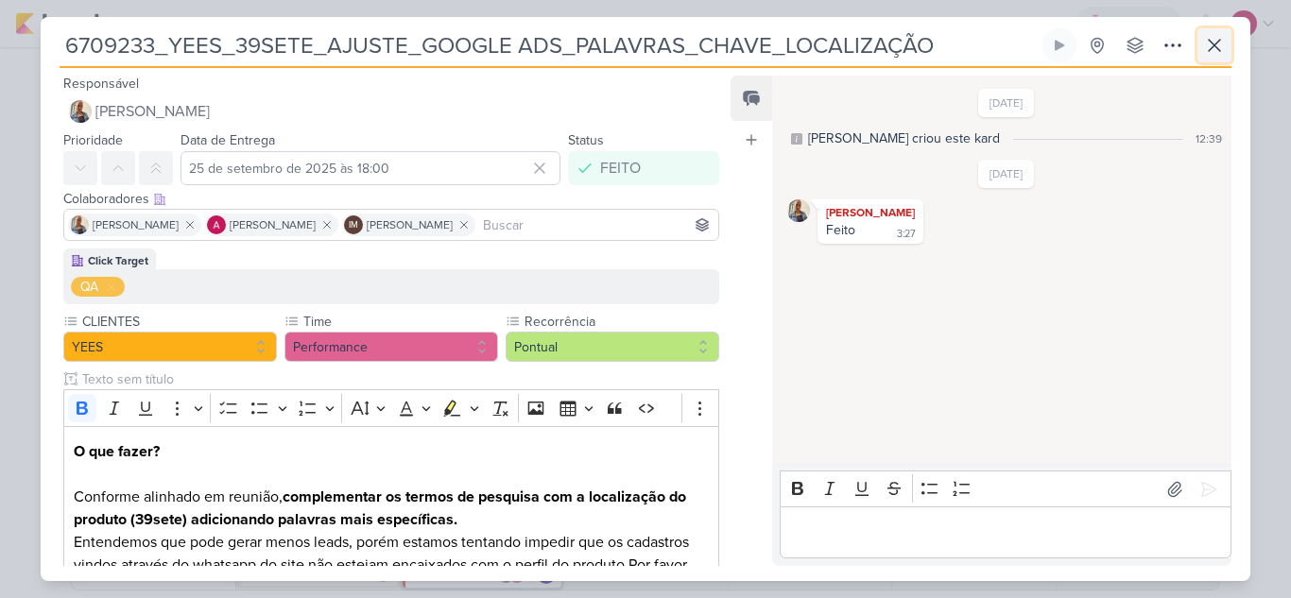
click at [1228, 42] on button at bounding box center [1214, 45] width 34 height 34
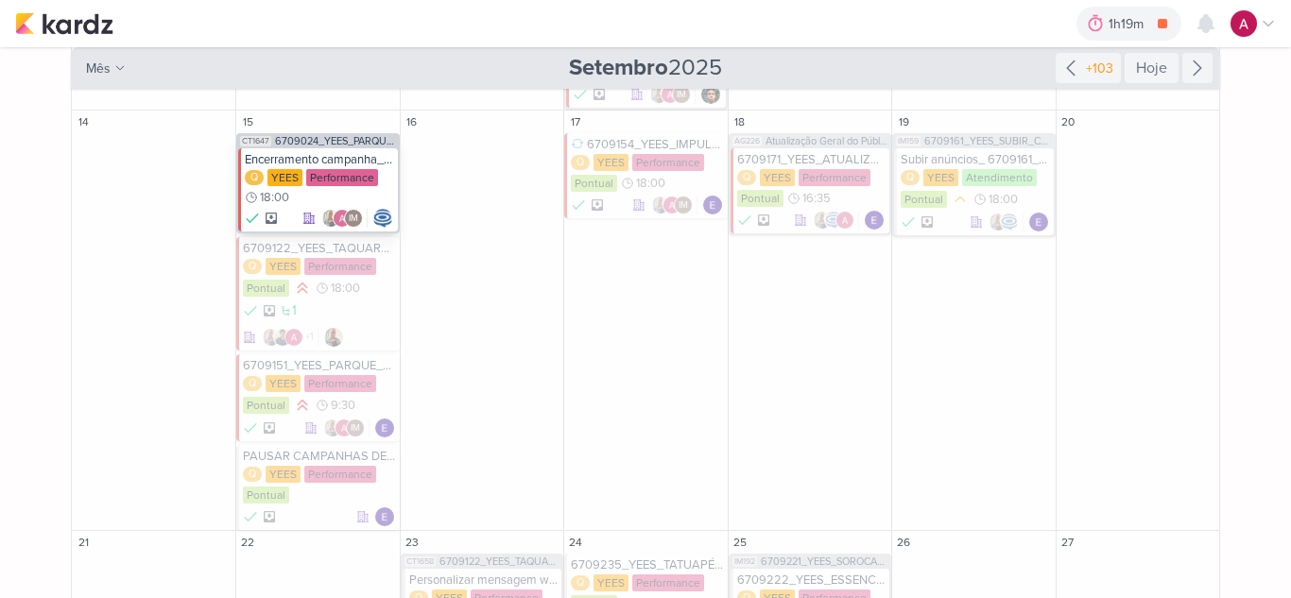
scroll to position [700, 0]
